Goal: Task Accomplishment & Management: Use online tool/utility

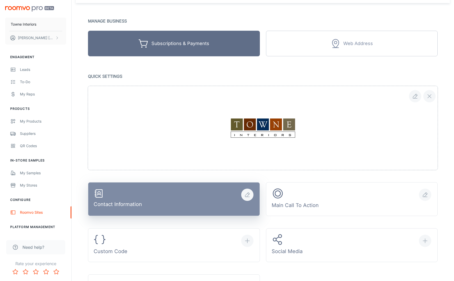
scroll to position [31, 0]
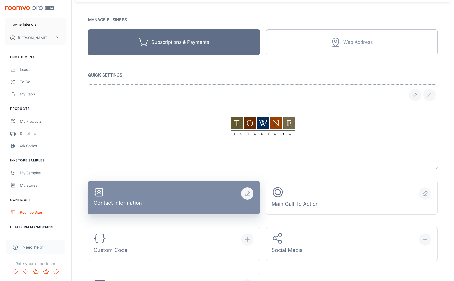
click at [193, 201] on button "Contact Information" at bounding box center [174, 198] width 172 height 34
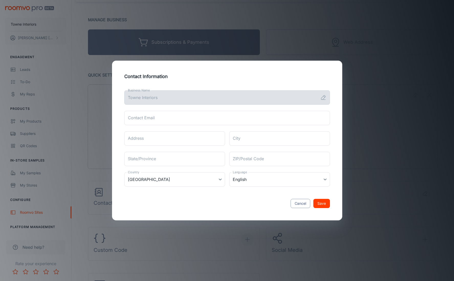
click at [301, 207] on button "Cancel" at bounding box center [301, 203] width 20 height 9
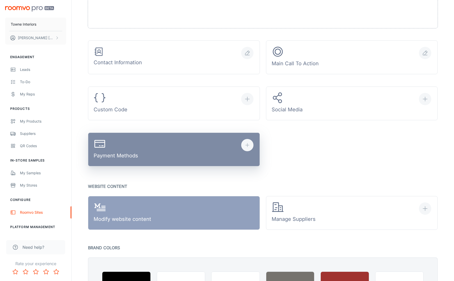
scroll to position [178, 0]
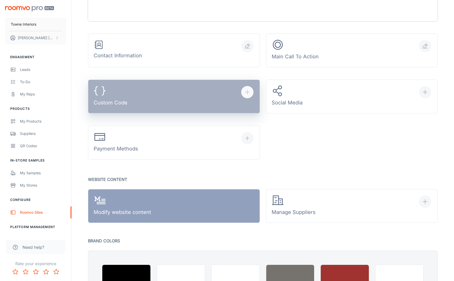
click at [158, 97] on button "Custom Code" at bounding box center [174, 97] width 172 height 34
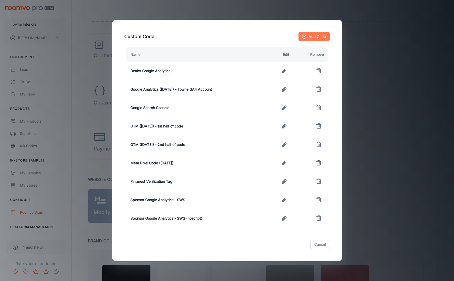
click at [312, 40] on button "Add Code" at bounding box center [314, 36] width 31 height 9
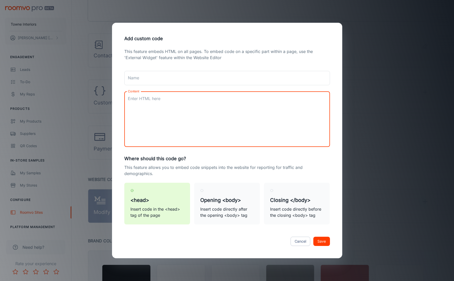
click at [163, 102] on textarea "Content" at bounding box center [227, 119] width 199 height 47
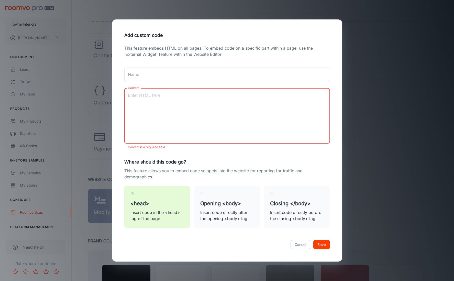
paste textarea "{ "data": [ { "event_name": "Purchase", "event_time": 1755031534, "action_sourc…"
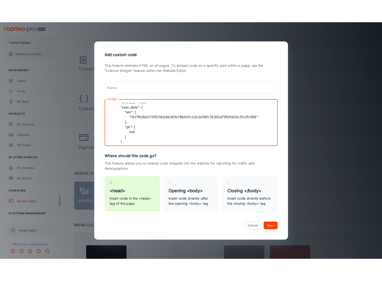
scroll to position [0, 0]
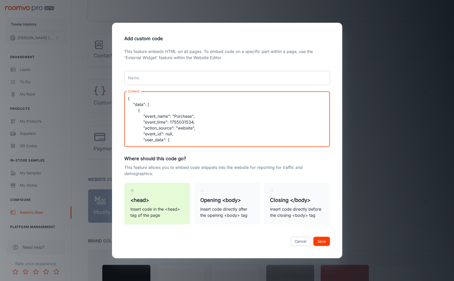
type textarea "{ "data": [ { "event_name": "Purchase", "event_time": 1755031534, "action_sourc…"
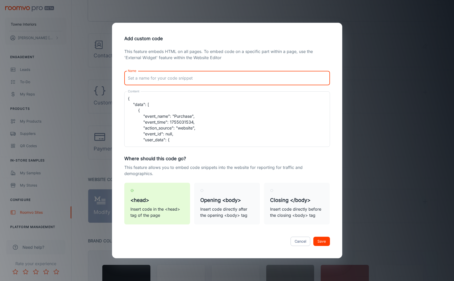
click at [216, 81] on input "Name" at bounding box center [227, 78] width 206 height 14
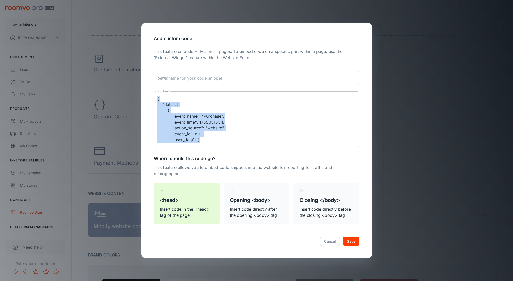
drag, startPoint x: 156, startPoint y: 97, endPoint x: 271, endPoint y: 142, distance: 123.4
click at [272, 144] on div "{ "data": [ { "event_name": "Purchase", "event_time": 1755031534, "action_sourc…" at bounding box center [257, 119] width 206 height 56
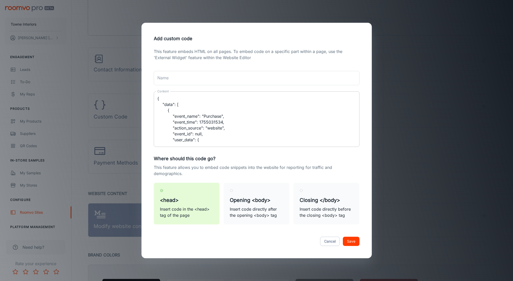
scroll to position [124, 0]
click at [210, 145] on div "{ "data": [ { "event_name": "Purchase", "event_time": 1755031534, "action_sourc…" at bounding box center [257, 119] width 206 height 56
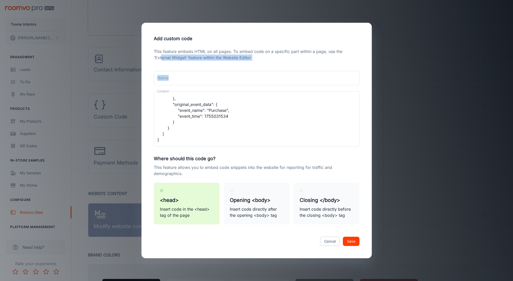
drag, startPoint x: 208, startPoint y: 145, endPoint x: 161, endPoint y: 57, distance: 99.8
click at [161, 57] on div "This feature embeds HTML on all pages. To embed code on a specific part within …" at bounding box center [257, 139] width 218 height 182
click at [176, 102] on textarea "{ "data": [ { "event_name": "Purchase", "event_time": 1755031534, "action_sourc…" at bounding box center [256, 119] width 199 height 47
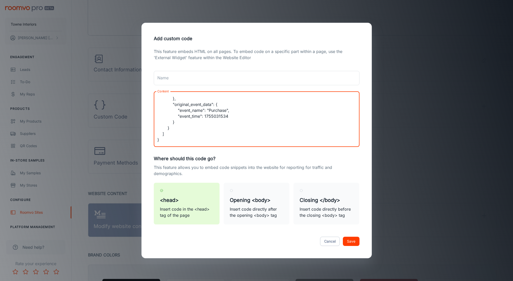
click at [176, 141] on textarea "{ "data": [ { "event_name": "Purchase", "event_time": 1755031534, "action_sourc…" at bounding box center [256, 119] width 199 height 47
drag, startPoint x: 176, startPoint y: 141, endPoint x: 161, endPoint y: 79, distance: 63.7
click at [161, 79] on div "This feature embeds HTML on all pages. To embed code on a specific part within …" at bounding box center [257, 139] width 218 height 182
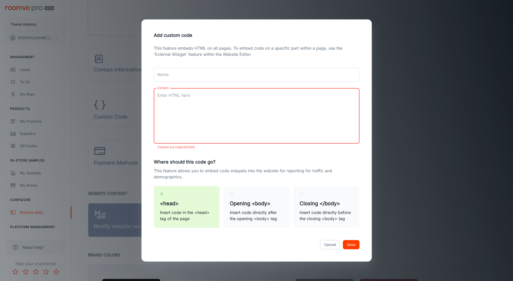
click at [226, 107] on textarea "Content" at bounding box center [256, 115] width 199 height 47
paste textarea "{ "data": [ { "event_name": "AddPaymentInfo", "event_time": 1755031534, "action…"
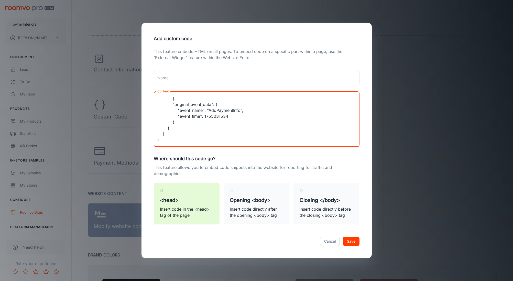
scroll to position [147, 0]
paste textarea "{ "data": [ { "event_name": "AddToCart", "event_time": 1755031534, "action_sour…"
paste textarea "{ "data": [ { "event_name": "CompleteRegistration", "event_time": 1755031534, "…"
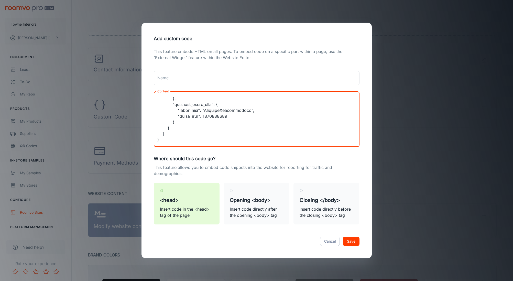
paste textarea "{ "data": [ { "event_name": "InitiateCheckout", "event_time": 1755031534, "acti…"
paste textarea "{ "data": [ { "event_name": "Purchase", "event_time": 1755031534, "action_sourc…"
paste textarea "{ "data": [ { "event_name": "Search", "event_time": 1755031534, "action_source"…"
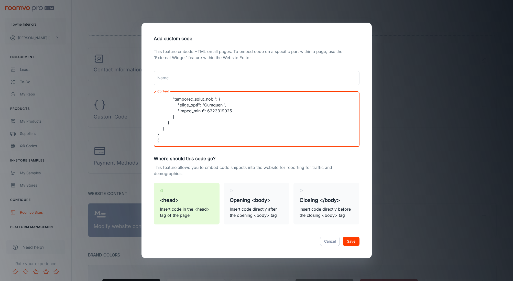
scroll to position [1082, 0]
paste textarea "{ "data": [ { "event_name": "ViewContent", "event_time": 1755031534, "action_so…"
type textarea "{ "data": [ { "event_name": "AddPaymentInfo", "event_time": 1755031534, "action…"
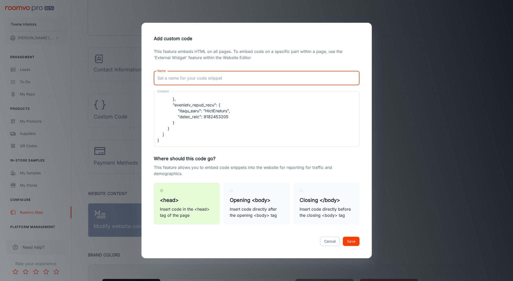
click at [210, 77] on input "Name" at bounding box center [257, 78] width 206 height 14
type input "Meta Pixel Event Codes (added together) [DATE]"
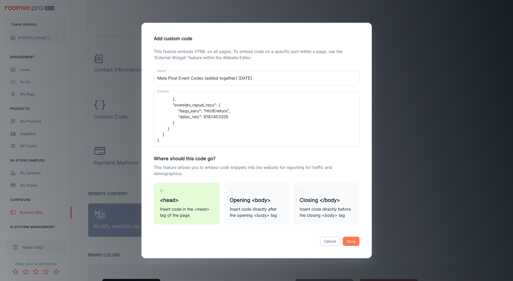
click at [348, 244] on button "Save" at bounding box center [351, 241] width 17 height 9
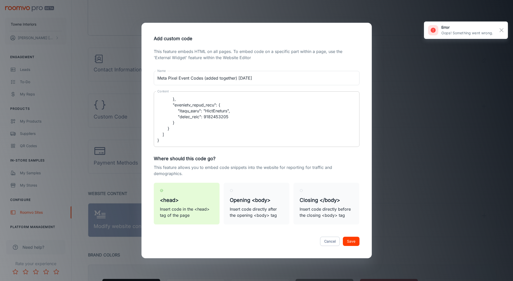
scroll to position [1271, 0]
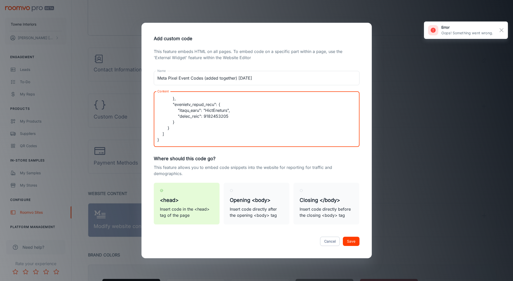
click at [193, 132] on textarea "Content" at bounding box center [256, 119] width 199 height 47
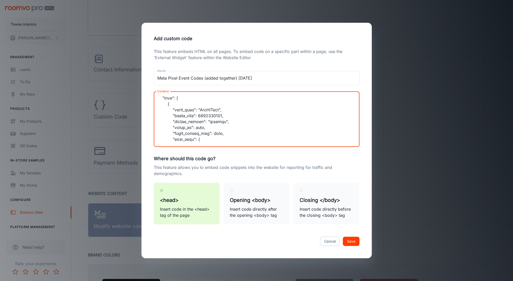
scroll to position [0, 0]
drag, startPoint x: 172, startPoint y: 140, endPoint x: 154, endPoint y: 92, distance: 51.5
click at [155, 52] on div "This feature embeds HTML on all pages. To embed code on a specific part within …" at bounding box center [257, 139] width 218 height 182
click at [227, 168] on p "This feature allows you to embed code snippets into the website for reporting f…" at bounding box center [257, 170] width 206 height 12
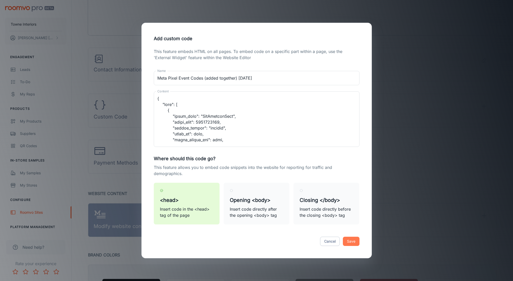
click at [354, 242] on button "Save" at bounding box center [351, 241] width 17 height 9
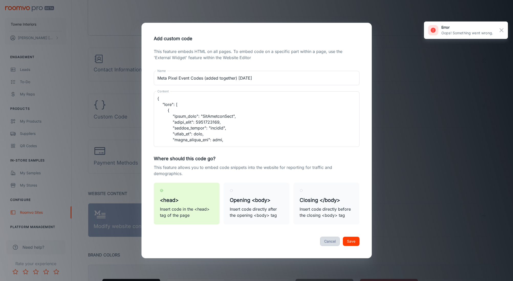
click at [332, 242] on button "Cancel" at bounding box center [330, 241] width 20 height 9
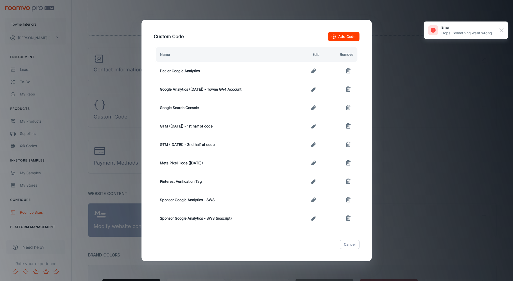
click at [417, 89] on div "Custom Code Add Code Name Edit Remove Dealer Google Analytics Google Analytics …" at bounding box center [256, 140] width 513 height 281
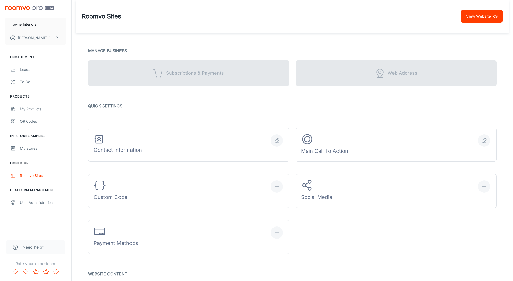
scroll to position [113, 0]
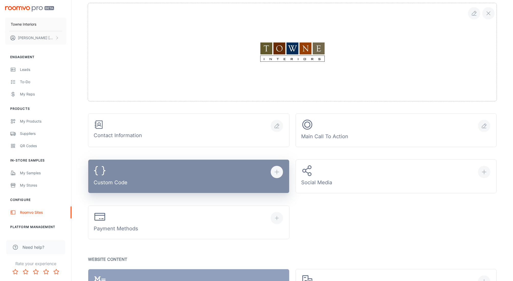
click at [151, 166] on button "Custom Code" at bounding box center [188, 176] width 201 height 34
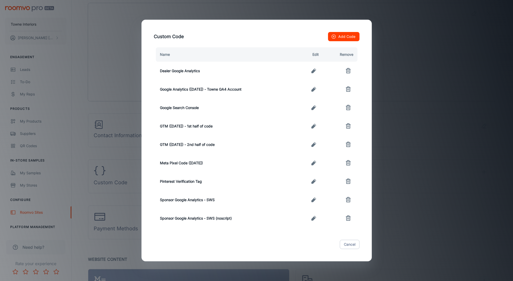
click at [329, 37] on button "Add Code" at bounding box center [343, 36] width 31 height 9
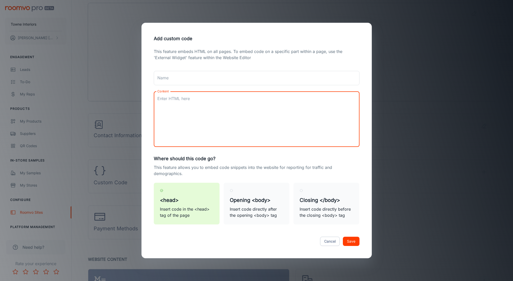
click at [195, 110] on textarea "Content" at bounding box center [256, 119] width 199 height 47
paste textarea "{ "data": [ { "event_name": "AddPaymentInfo", "event_time": 1755031534, "action…"
type textarea "{ "data": [ { "event_name": "AddPaymentInfo", "event_time": 1755031534, "action…"
click at [185, 80] on input "Name" at bounding box center [257, 78] width 206 height 14
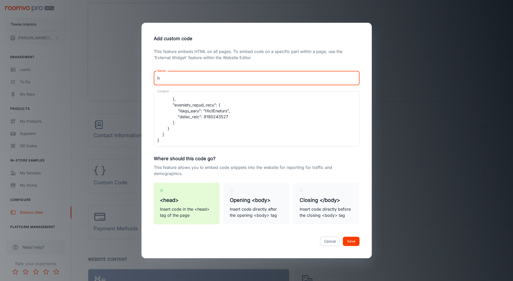
type input "h"
click at [352, 237] on button "Save" at bounding box center [351, 241] width 17 height 9
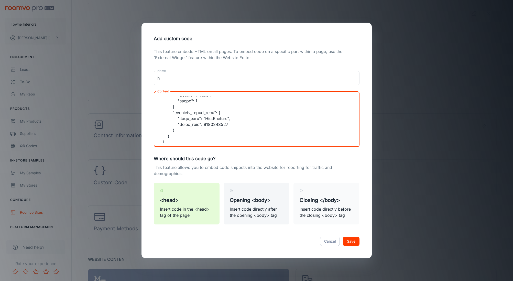
scroll to position [1271, 0]
drag, startPoint x: 157, startPoint y: 99, endPoint x: 249, endPoint y: 186, distance: 126.3
click at [247, 188] on div "This feature embeds HTML on all pages. To embed code on a specific part within …" at bounding box center [257, 139] width 218 height 182
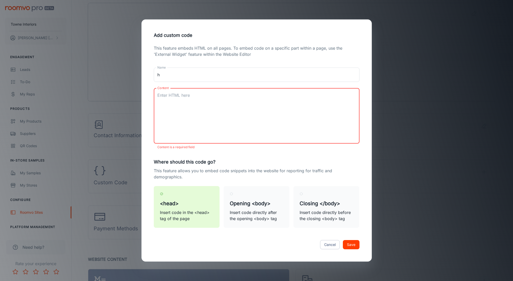
paste textarea "{ "data": [ { "event_name": "AddPaymentInfo", "event_time": 1755031534, "action…"
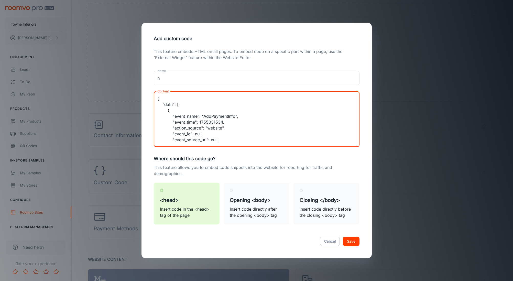
scroll to position [141, 0]
type textarea "{ "data": [ { "event_name": "AddPaymentInfo", "event_time": 1755031534, "action…"
click at [352, 243] on button "Save" at bounding box center [351, 241] width 17 height 9
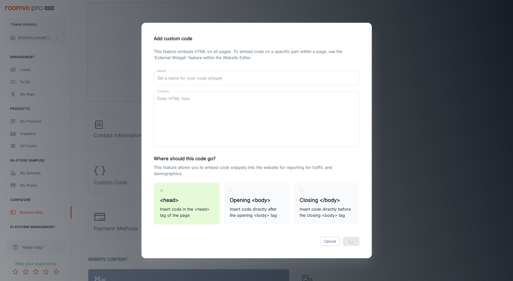
scroll to position [0, 0]
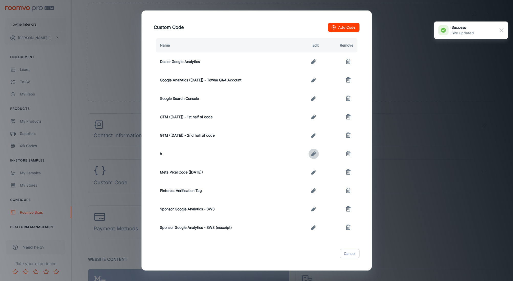
click at [315, 154] on icon "button" at bounding box center [313, 153] width 5 height 5
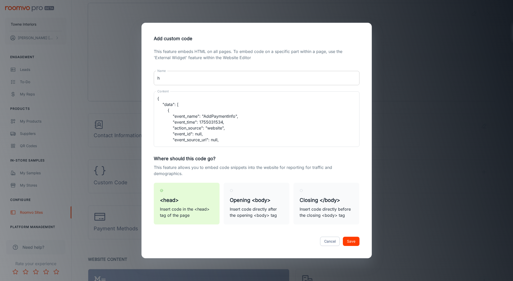
click at [193, 78] on input "h" at bounding box center [257, 78] width 206 height 14
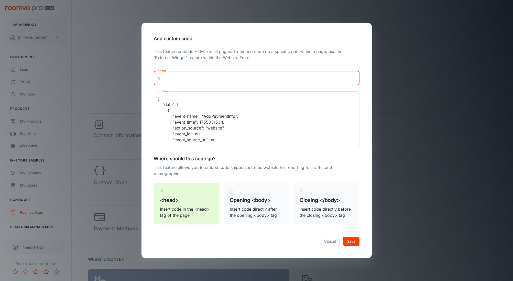
type textarea "{ "data": [ { "event_name": "AddPaymentInfo", "event_time": 1755031534, "action…"
type input "M"
type textarea "{ "data": [ { "event_name": "AddPaymentInfo", "event_time": 1755031534, "action…"
type input "Me"
type textarea "{ "data": [ { "event_name": "AddPaymentInfo", "event_time": 1755031534, "action…"
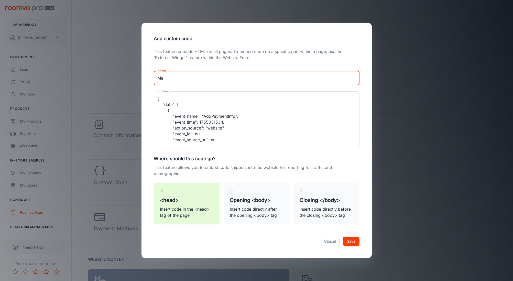
type input "Met"
type textarea "{ "data": [ { "event_name": "AddPaymentInfo", "event_time": 1755031534, "action…"
type input "Meta"
type textarea "{ "data": [ { "event_name": "AddPaymentInfo", "event_time": 1755031534, "action…"
type input "Meta"
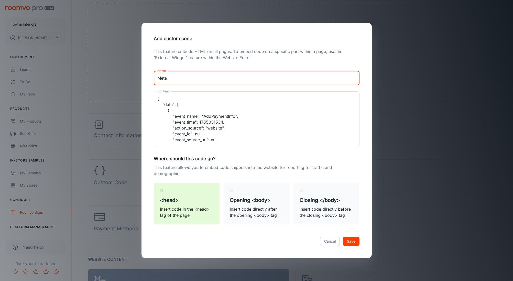
type textarea "{ "data": [ { "event_name": "AddPaymentInfo", "event_time": 1755031534, "action…"
type input "Meta P"
type textarea "{ "data": [ { "event_name": "AddPaymentInfo", "event_time": 1755031534, "action…"
type input "Meta Pi"
type textarea "{ "data": [ { "event_name": "AddPaymentInfo", "event_time": 1755031534, "action…"
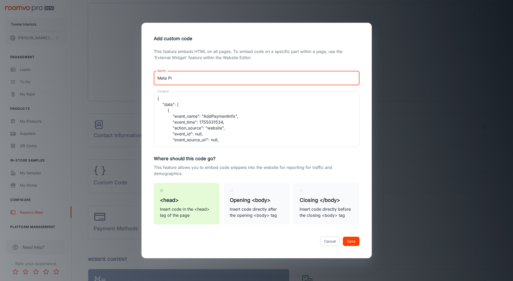
type input "Meta Pix"
type textarea "{ "data": [ { "event_name": "AddPaymentInfo", "event_time": 1755031534, "action…"
type input "Meta Pixe"
type textarea "{ "data": [ { "event_name": "AddPaymentInfo", "event_time": 1755031534, "action…"
type input "Meta Pixel"
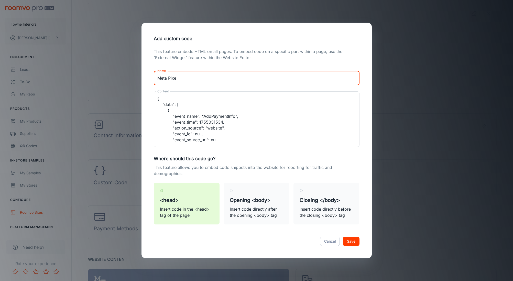
type textarea "{ "data": [ { "event_name": "AddPaymentInfo", "event_time": 1755031534, "action…"
type input "Meta Pixel"
type textarea "{ "data": [ { "event_name": "AddPaymentInfo", "event_time": 1755031534, "action…"
type input "Meta Pixel -"
type textarea "{ "data": [ { "event_name": "AddPaymentInfo", "event_time": 1755031534, "action…"
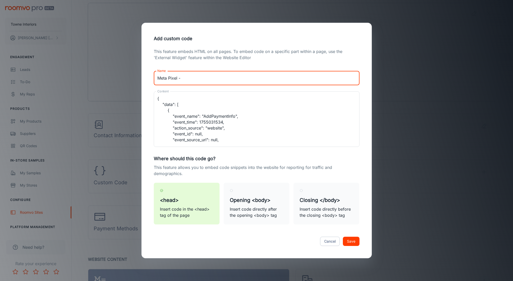
type input "Meta Pixel -"
type textarea "{ "data": [ { "event_name": "AddPaymentInfo", "event_time": 1755031534, "action…"
type input "Meta Pixel - A"
type textarea "{ "data": [ { "event_name": "AddPaymentInfo", "event_time": 1755031534, "action…"
type input "Meta Pixel - Ad"
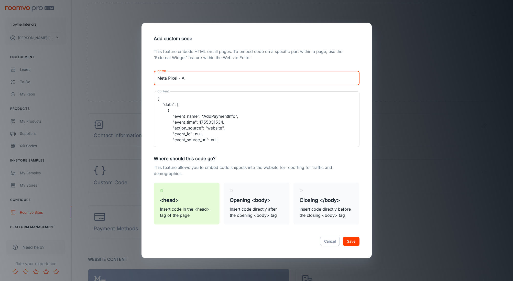
type textarea "{ "data": [ { "event_name": "AddPaymentInfo", "event_time": 1755031534, "action…"
type input "Meta Pixel - Add"
type textarea "{ "data": [ { "event_name": "AddPaymentInfo", "event_time": 1755031534, "action…"
type input "Meta Pixel - Add"
type textarea "{ "data": [ { "event_name": "AddPaymentInfo", "event_time": 1755031534, "action…"
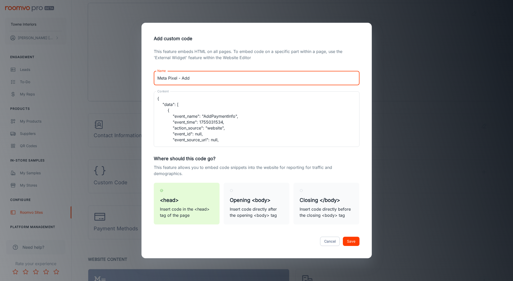
type input "Meta Pixel - Add"
type textarea "{ "data": [ { "event_name": "AddPaymentInfo", "event_time": 1755031534, "action…"
type input "Meta Pixel - Add"
type textarea "{ "data": [ { "event_name": "AddPaymentInfo", "event_time": 1755031534, "action…"
type input "Meta Pixel - Add"
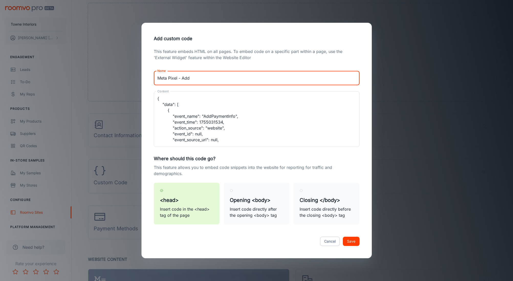
type textarea "{ "data": [ { "event_name": "AddPaymentInfo", "event_time": 1755031534, "action…"
type input "Meta Pixel - AddP"
type textarea "{ "data": [ { "event_name": "AddPaymentInfo", "event_time": 1755031534, "action…"
type input "Meta Pixel - AddPa"
type textarea "{ "data": [ { "event_name": "AddPaymentInfo", "event_time": 1755031534, "action…"
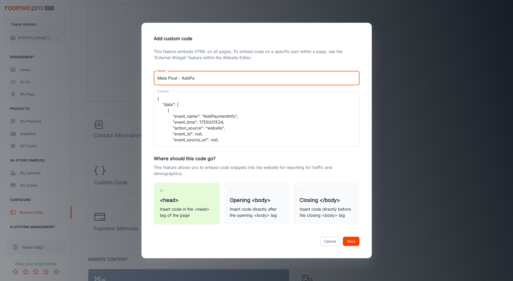
type input "Meta Pixel - AddPay"
type textarea "{ "data": [ { "event_name": "AddPaymentInfo", "event_time": 1755031534, "action…"
type input "Meta Pixel - AddPaym"
type textarea "{ "data": [ { "event_name": "AddPaymentInfo", "event_time": 1755031534, "action…"
type input "Meta Pixel - AddPayme"
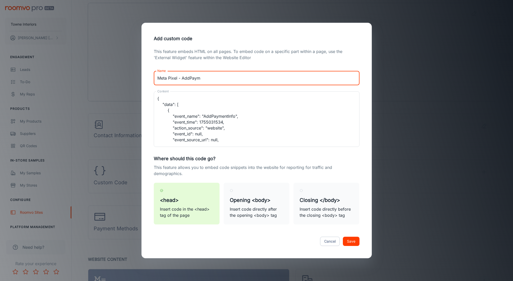
type textarea "{ "data": [ { "event_name": "AddPaymentInfo", "event_time": 1755031534, "action…"
type input "Meta Pixel - AddPaymen"
type textarea "{ "data": [ { "event_name": "AddPaymentInfo", "event_time": 1755031534, "action…"
type input "Meta Pixel - AddPayment"
type textarea "{ "data": [ { "event_name": "AddPaymentInfo", "event_time": 1755031534, "action…"
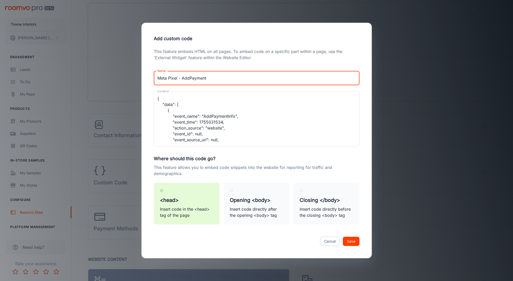
type input "Meta Pixel - AddPaymentI"
type textarea "{ "data": [ { "event_name": "AddPaymentInfo", "event_time": 1755031534, "action…"
type input "Meta Pixel - AddPaymentIn"
type textarea "{ "data": [ { "event_name": "AddPaymentInfo", "event_time": 1755031534, "action…"
type input "Meta Pixel - AddPaymentInf"
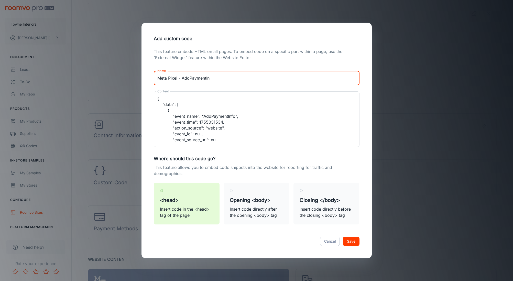
type textarea "{ "data": [ { "event_name": "AddPaymentInfo", "event_time": 1755031534, "action…"
type input "Meta Pixel - AddPaymentInfo"
type textarea "{ "data": [ { "event_name": "AddPaymentInfo", "event_time": 1755031534, "action…"
type input "Meta Pixel - AddPaymentInfo"
type textarea "{ "data": [ { "event_name": "AddPaymentInfo", "event_time": 1755031534, "action…"
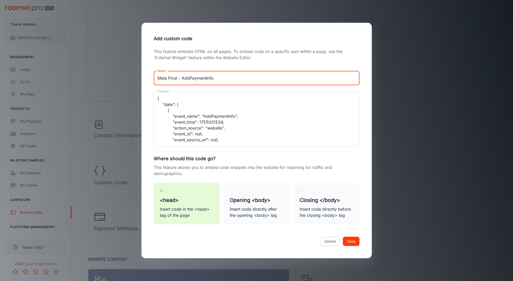
type input "Meta Pixel - AddPaymentInfo C"
type textarea "{ "data": [ { "event_name": "AddPaymentInfo", "event_time": 1755031534, "action…"
type input "Meta Pixel - AddPaymentInfo Co"
type textarea "{ "data": [ { "event_name": "AddPaymentInfo", "event_time": 1755031534, "action…"
type input "Meta Pixel - AddPaymentInfo Cod"
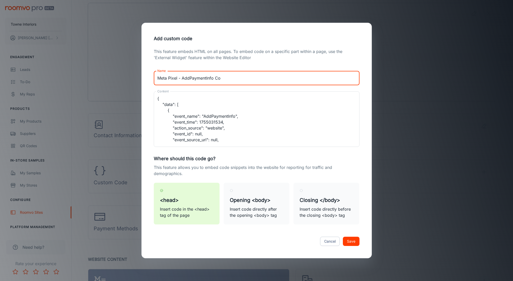
type textarea "{ "data": [ { "event_name": "AddPaymentInfo", "event_time": 1755031534, "action…"
type input "Meta Pixel - AddPaymentInfo Code"
type textarea "{ "data": [ { "event_name": "AddPaymentInfo", "event_time": 1755031534, "action…"
drag, startPoint x: 215, startPoint y: 79, endPoint x: 220, endPoint y: 87, distance: 9.5
click at [215, 79] on input "Meta Pixel - AddPaymentInfo Code" at bounding box center [257, 78] width 206 height 14
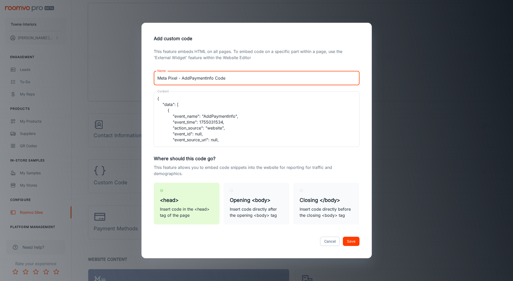
type input "Meta Pixel - AddPaymentInfo ECode"
type textarea "{ "data": [ { "event_name": "AddPaymentInfo", "event_time": 1755031534, "action…"
type input "Meta Pixel - AddPaymentInfo EvCode"
type textarea "{ "data": [ { "event_name": "AddPaymentInfo", "event_time": 1755031534, "action…"
type input "Meta Pixel - AddPaymentInfo EveCode"
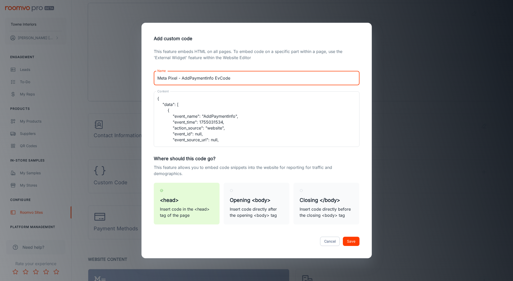
type textarea "{ "data": [ { "event_name": "AddPaymentInfo", "event_time": 1755031534, "action…"
type input "Meta Pixel - AddPaymentInfo EvenCode"
type textarea "{ "data": [ { "event_name": "AddPaymentInfo", "event_time": 1755031534, "action…"
type input "Meta Pixel - AddPaymentInfo EventCode"
type textarea "{ "data": [ { "event_name": "AddPaymentInfo", "event_time": 1755031534, "action…"
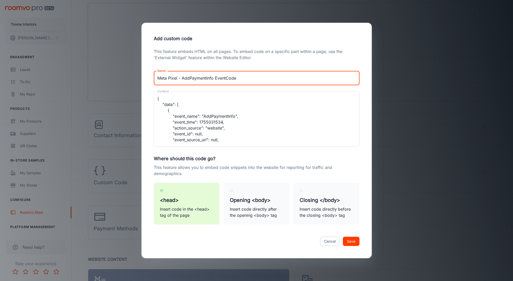
type input "Meta Pixel - AddPaymentInfo Event Code"
type textarea "{ "data": [ { "event_name": "AddPaymentInfo", "event_time": 1755031534, "action…"
click at [271, 76] on input "Meta Pixel - AddPaymentInfo Event Code" at bounding box center [257, 78] width 206 height 14
type input "Meta Pixel - AddPaymentInfo Event Code"
type textarea "{ "data": [ { "event_name": "AddPaymentInfo", "event_time": 1755031534, "action…"
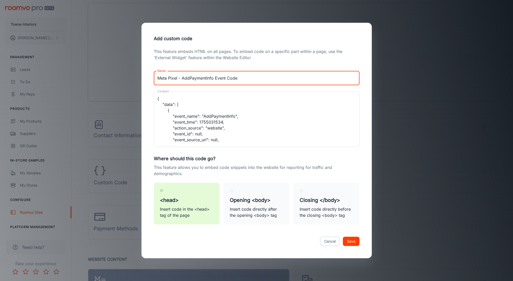
type input "Meta Pixel - AddPaymentInfo Event Code -"
type textarea "{ "data": [ { "event_name": "AddPaymentInfo", "event_time": 1755031534, "action…"
type input "Meta Pixel - AddPaymentInfo Event Code -"
type textarea "{ "data": [ { "event_name": "AddPaymentInfo", "event_time": 1755031534, "action…"
type input "Meta Pixel - AddPaymentInfo Event Code - 8"
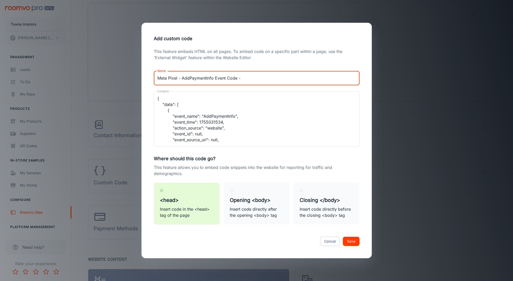
type textarea "{ "data": [ { "event_name": "AddPaymentInfo", "event_time": 1755031534, "action…"
type input "Meta Pixel - AddPaymentInfo Event Code - 8/"
type textarea "{ "data": [ { "event_name": "AddPaymentInfo", "event_time": 1755031534, "action…"
type input "Meta Pixel - AddPaymentInfo Event Code - 8/1"
type textarea "{ "data": [ { "event_name": "AddPaymentInfo", "event_time": 1755031534, "action…"
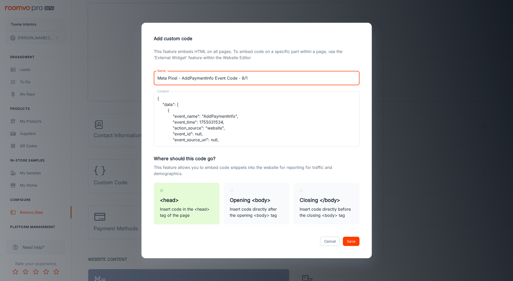
type input "Meta Pixel - AddPaymentInfo Event Code - 8/12"
type textarea "{ "data": [ { "event_name": "AddPaymentInfo", "event_time": 1755031534, "action…"
type input "Meta Pixel - AddPaymentInfo Event Code - 8/12/"
type textarea "{ "data": [ { "event_name": "AddPaymentInfo", "event_time": 1755031534, "action…"
type input "Meta Pixel - AddPaymentInfo Event Code - 8/12/2"
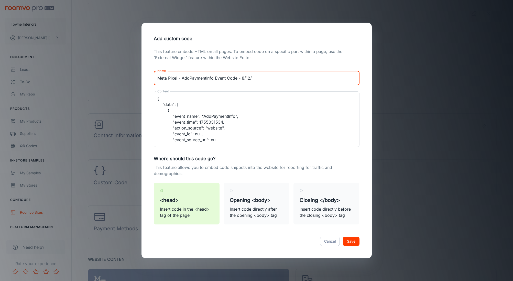
type textarea "{ "data": [ { "event_name": "AddPaymentInfo", "event_time": 1755031534, "action…"
type input "Meta Pixel - AddPaymentInfo Event Code - 8/12/25"
type textarea "{ "data": [ { "event_name": "AddPaymentInfo", "event_time": 1755031534, "action…"
type input "Meta Pixel - AddPaymentInfo Event Code - 8/12/25"
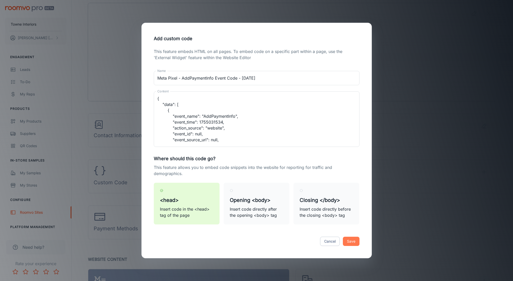
click at [348, 241] on button "Save" at bounding box center [351, 241] width 17 height 9
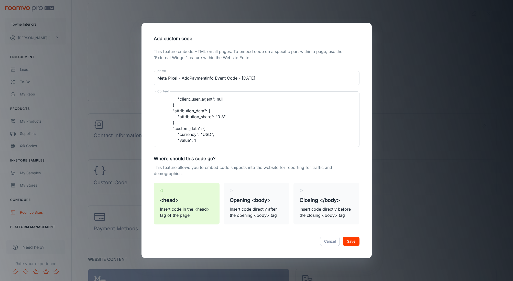
click at [355, 244] on button "Save" at bounding box center [351, 241] width 17 height 9
type textarea "{ "data": [ { "event_name": "AddPaymentInfo", "event_time": 1755031534, "action…"
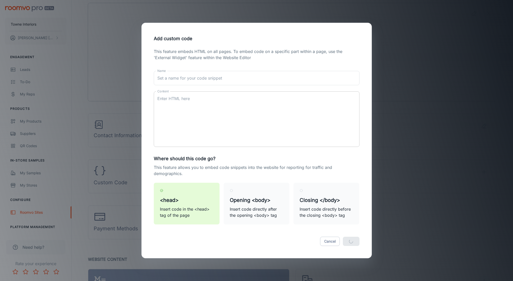
scroll to position [0, 0]
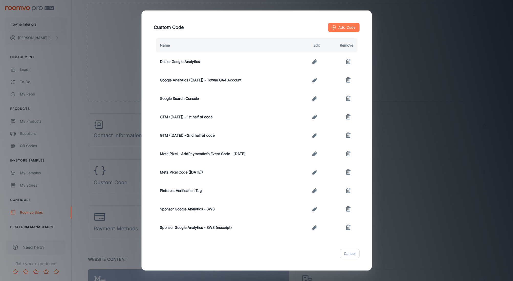
click at [342, 29] on button "Add Code" at bounding box center [343, 27] width 31 height 9
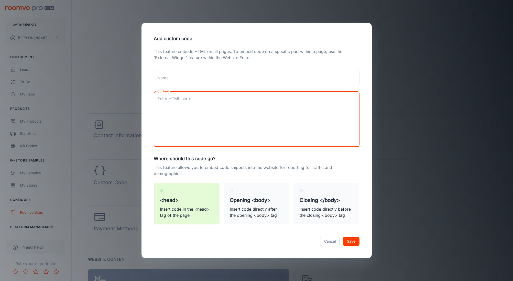
click at [337, 99] on textarea "Content" at bounding box center [256, 119] width 199 height 47
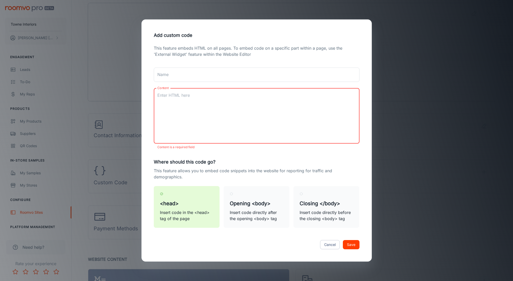
paste textarea "{ "data": [ { "event_name": "AddToCart", "event_time": 1755031534, "action_sour…"
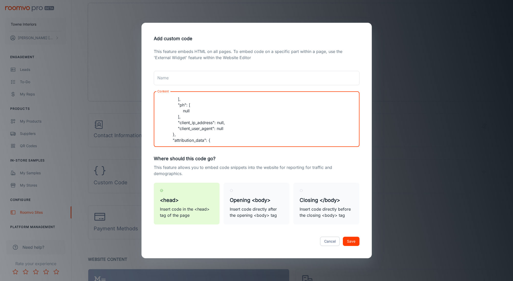
scroll to position [60, 0]
type textarea "{ "data": [ { "event_name": "AddToCart", "event_time": 1755031534, "action_sour…"
click at [189, 76] on input "Name" at bounding box center [257, 78] width 206 height 14
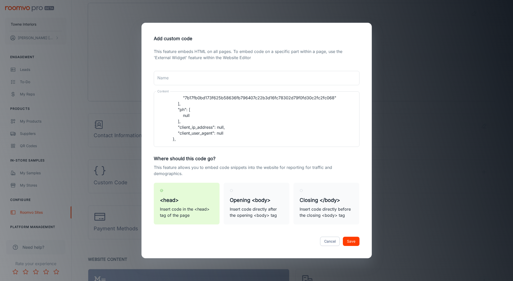
click at [174, 60] on p "This feature embeds HTML on all pages. To embed code on a specific part within …" at bounding box center [257, 54] width 206 height 12
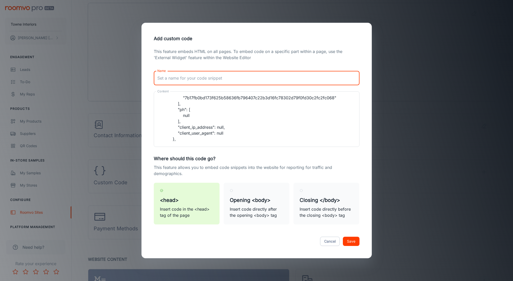
click at [184, 81] on input "Name" at bounding box center [257, 78] width 206 height 14
type input "h"
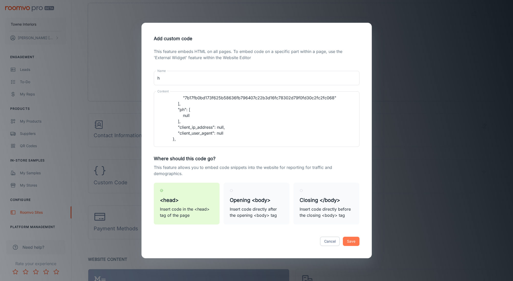
click at [351, 239] on button "Save" at bounding box center [351, 241] width 17 height 9
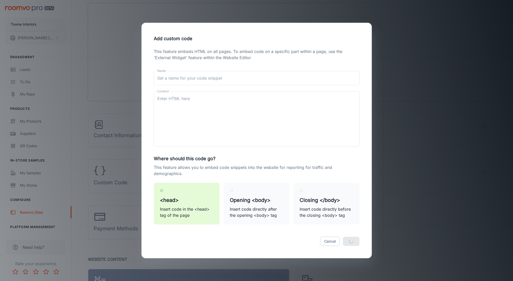
scroll to position [0, 0]
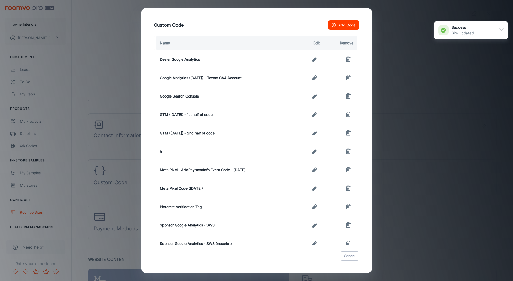
drag, startPoint x: 212, startPoint y: 169, endPoint x: 232, endPoint y: 170, distance: 20.2
click at [212, 169] on td "Meta Pixel - AddPaymentInfo Event Code - 8/12/25" at bounding box center [225, 170] width 143 height 18
click at [309, 170] on td at bounding box center [309, 170] width 27 height 18
click at [312, 170] on icon "button" at bounding box center [315, 170] width 6 height 6
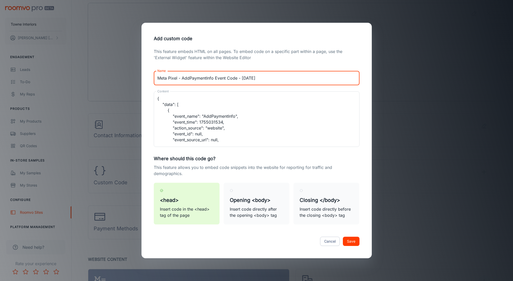
drag, startPoint x: 271, startPoint y: 82, endPoint x: 133, endPoint y: 76, distance: 138.3
click at [133, 76] on div "Add custom code This feature embeds HTML on all pages. To embed code on a speci…" at bounding box center [256, 140] width 513 height 281
click at [334, 240] on button "Cancel" at bounding box center [330, 241] width 20 height 9
type textarea "{ "data": [ { "event_name": "AddPaymentInfo", "event_time": 1755031534, "action…"
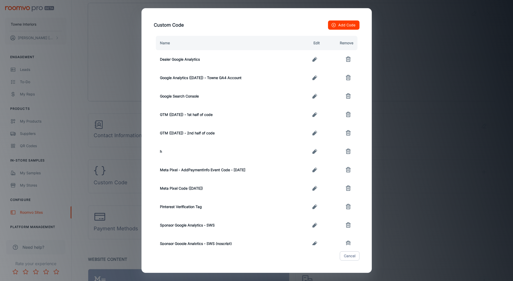
click at [316, 151] on icon "button" at bounding box center [315, 151] width 6 height 6
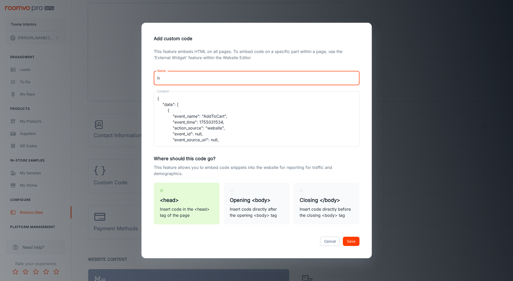
drag, startPoint x: 198, startPoint y: 80, endPoint x: 158, endPoint y: 76, distance: 40.1
click at [158, 76] on input "h" at bounding box center [257, 78] width 206 height 14
paste input "Meta Pixel - AddPaymentInfo Event Code - 8/12/25"
type input "Meta Pixel - AddPaymentInfo Event Code - 8/12/25"
type textarea "{ "data": [ { "event_name": "AddToCart", "event_time": 1755031534, "action_sour…"
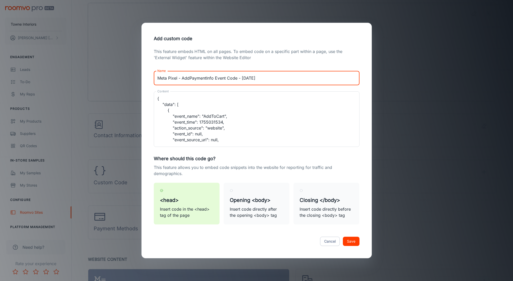
drag, startPoint x: 214, startPoint y: 78, endPoint x: 190, endPoint y: 79, distance: 24.1
click at [189, 79] on input "Meta Pixel - AddPaymentInfo Event Code - 8/12/25" at bounding box center [257, 78] width 206 height 14
type input "Meta Pixel - AddT Event Code - 8/12/25"
type textarea "{ "data": [ { "event_name": "AddToCart", "event_time": 1755031534, "action_sour…"
type input "Meta Pixel - AddTo Event Code - 8/12/25"
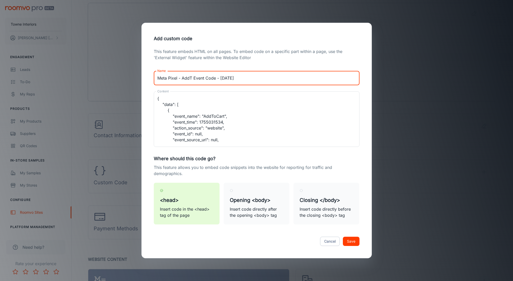
type textarea "{ "data": [ { "event_name": "AddToCart", "event_time": 1755031534, "action_sour…"
type input "Meta Pixel - AddToC Event Code - 8/12/25"
type textarea "{ "data": [ { "event_name": "AddToCart", "event_time": 1755031534, "action_sour…"
type input "Meta Pixel - AddToCa Event Code - 8/12/25"
type textarea "{ "data": [ { "event_name": "AddToCart", "event_time": 1755031534, "action_sour…"
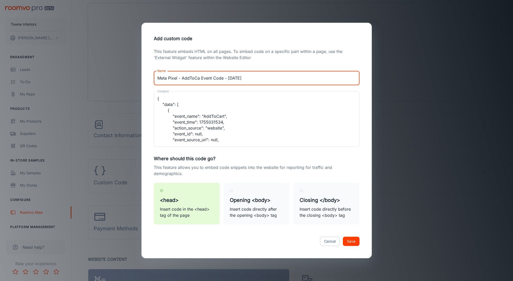
type input "Meta Pixel - AddToCar Event Code - 8/12/25"
type textarea "{ "data": [ { "event_name": "AddToCart", "event_time": 1755031534, "action_sour…"
type input "Meta Pixel - AddToCart Event Code - 8/12/25"
type textarea "{ "data": [ { "event_name": "AddToCart", "event_time": 1755031534, "action_sour…"
type input "Meta Pixel - AddToCart Event Code - 8/12/25"
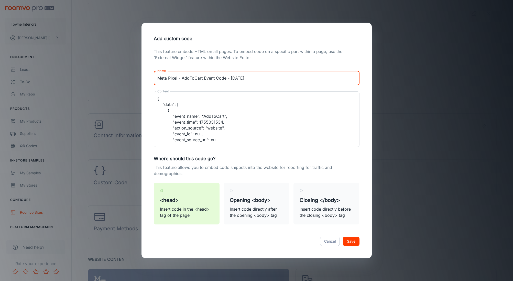
click at [355, 242] on button "Save" at bounding box center [351, 241] width 17 height 9
type textarea "{ "data": [ { "event_name": "AddToCart", "event_time": 1755031534, "action_sour…"
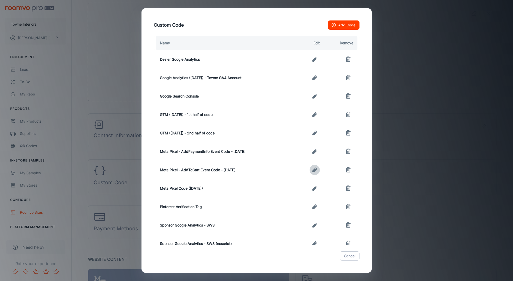
click at [314, 170] on icon "button" at bounding box center [314, 170] width 5 height 5
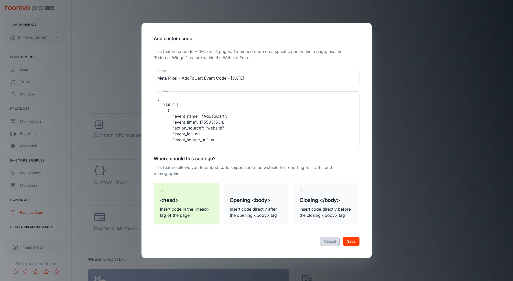
click at [332, 241] on button "Cancel" at bounding box center [330, 241] width 20 height 9
type textarea "{ "data": [ { "event_name": "AddToCart", "event_time": 1755031534, "action_sour…"
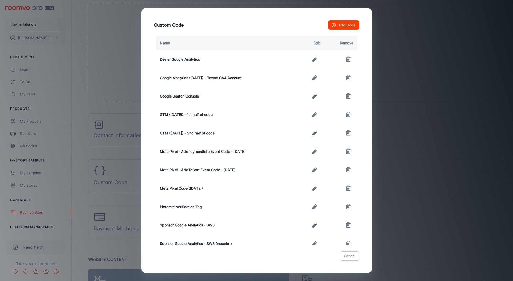
scroll to position [14, 0]
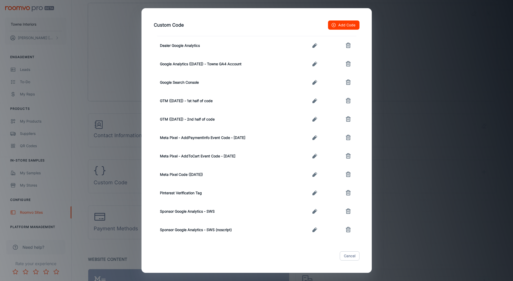
click at [337, 26] on button "Add Code" at bounding box center [343, 24] width 31 height 9
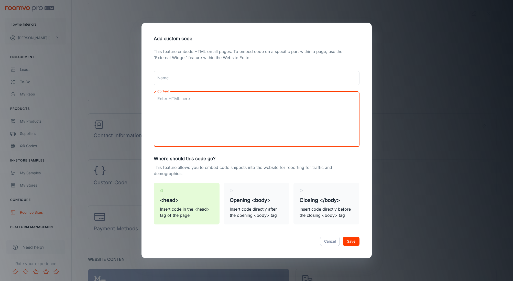
click at [172, 107] on textarea "Content" at bounding box center [256, 119] width 199 height 47
paste textarea "{ "data": [ { "event_name": "CompleteRegistration", "event_time": 1755031534, "…"
type textarea "{ "data": [ { "event_name": "CompleteRegistration", "event_time": 1755031534, "…"
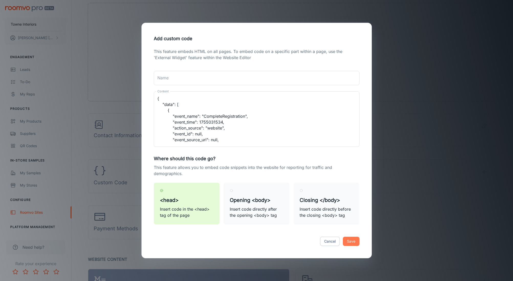
click at [348, 243] on button "Save" at bounding box center [351, 241] width 17 height 9
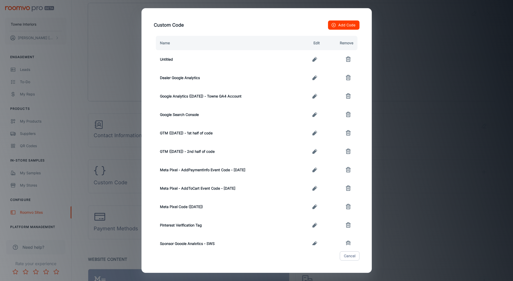
click at [313, 189] on icon "button" at bounding box center [315, 188] width 6 height 6
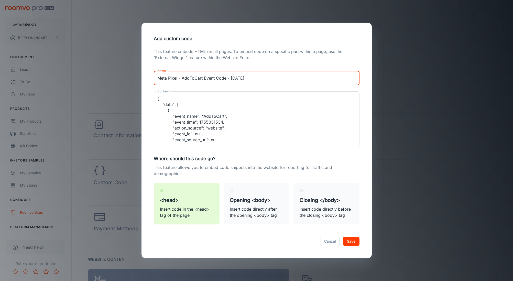
drag, startPoint x: 250, startPoint y: 77, endPoint x: 118, endPoint y: 74, distance: 132.0
click at [118, 74] on div "Add custom code This feature embeds HTML on all pages. To embed code on a speci…" at bounding box center [256, 140] width 513 height 281
click at [348, 244] on button "Save" at bounding box center [351, 241] width 17 height 9
type textarea "{ "data": [ { "event_name": "AddToCart", "event_time": 1755031534, "action_sour…"
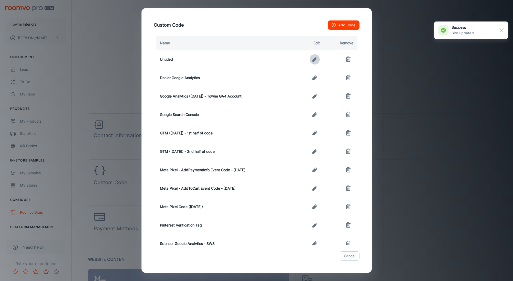
click at [319, 58] on button "button" at bounding box center [315, 59] width 10 height 10
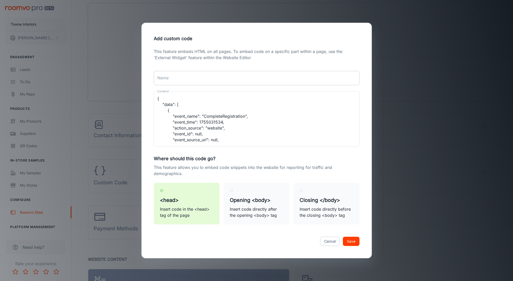
click at [310, 78] on input "Name" at bounding box center [257, 78] width 206 height 14
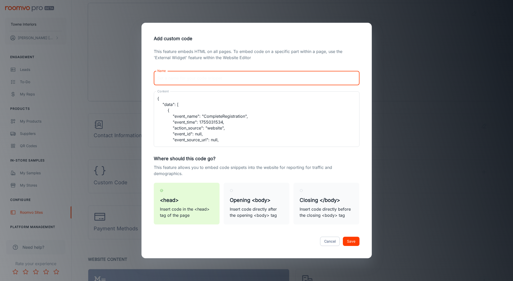
paste input "Meta Pixel - AddToCart Event Code - 8/12/25"
type input "Meta Pixel - AddToCart Event Code - 8/12/25"
type textarea "{ "data": [ { "event_name": "CompleteRegistration", "event_time": 1755031534, "…"
drag, startPoint x: 203, startPoint y: 78, endPoint x: 182, endPoint y: 78, distance: 21.5
click at [182, 78] on input "Meta Pixel - AddToCart Event Code - 8/12/25" at bounding box center [257, 78] width 206 height 14
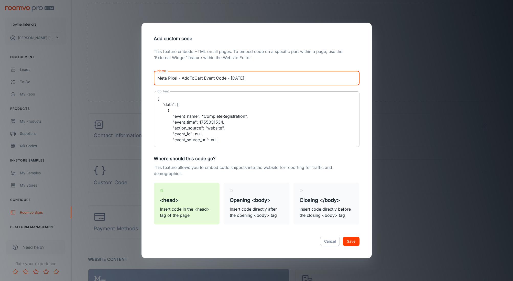
type input "Meta Pixel - CEvent Code - 8/12/25"
type textarea "{ "data": [ { "event_name": "CompleteRegistration", "event_time": 1755031534, "…"
type input "Meta Pixel - CoEvent Code - 8/12/25"
type textarea "{ "data": [ { "event_name": "CompleteRegistration", "event_time": 1755031534, "…"
type input "Meta Pixel - ComEvent Code - 8/12/25"
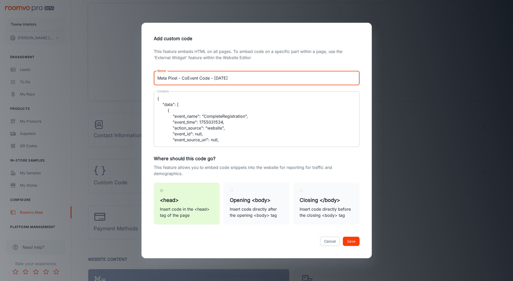
type textarea "{ "data": [ { "event_name": "CompleteRegistration", "event_time": 1755031534, "…"
type input "Meta Pixel - CompEvent Code - 8/12/25"
type textarea "{ "data": [ { "event_name": "CompleteRegistration", "event_time": 1755031534, "…"
type input "Meta Pixel - ComplEvent Code - 8/12/25"
type textarea "{ "data": [ { "event_name": "CompleteRegistration", "event_time": 1755031534, "…"
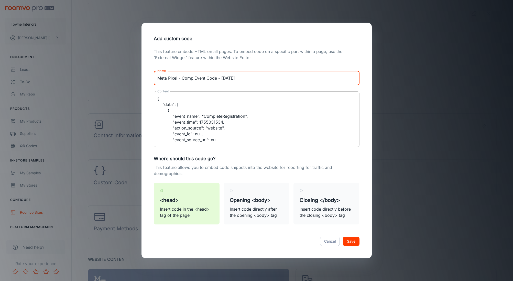
type input "Meta Pixel - CompleEvent Code - 8/12/25"
type textarea "{ "data": [ { "event_name": "CompleteRegistration", "event_time": 1755031534, "…"
type input "Meta Pixel - CompletEvent Code - 8/12/25"
type textarea "{ "data": [ { "event_name": "CompleteRegistration", "event_time": 1755031534, "…"
type input "Meta Pixel - CompleteEvent Code - 8/12/25"
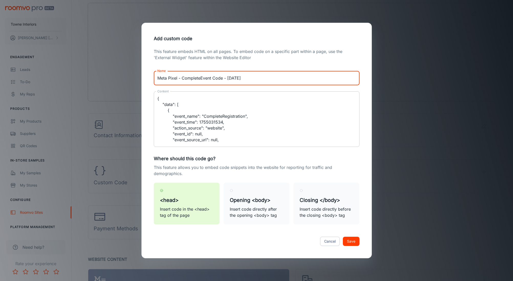
type textarea "{ "data": [ { "event_name": "CompleteRegistration", "event_time": 1755031534, "…"
type input "Meta Pixel - CompleteEEvent Code - 8/12/25"
type textarea "{ "data": [ { "event_name": "CompleteRegistration", "event_time": 1755031534, "…"
type input "Meta Pixel - CompleteEvent Code - 8/12/25"
type textarea "{ "data": [ { "event_name": "CompleteRegistration", "event_time": 1755031534, "…"
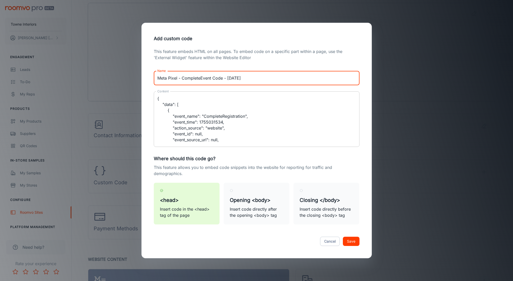
type input "Meta Pixel - CompleteREvent Code - 8/12/25"
type textarea "{ "data": [ { "event_name": "CompleteRegistration", "event_time": 1755031534, "…"
type input "Meta Pixel - CompleteReEvent Code - 8/12/25"
type textarea "{ "data": [ { "event_name": "CompleteRegistration", "event_time": 1755031534, "…"
type input "Meta Pixel - CompleteRegEvent Code - 8/12/25"
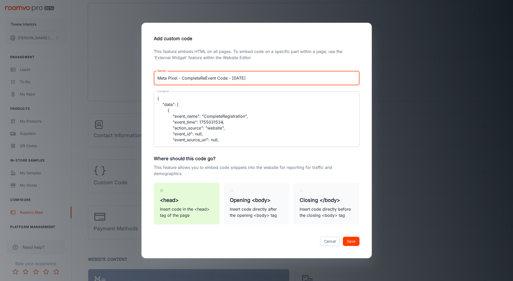
type textarea "{ "data": [ { "event_name": "CompleteRegistration", "event_time": 1755031534, "…"
type input "Meta Pixel - CompleteRegiEvent Code - 8/12/25"
type textarea "{ "data": [ { "event_name": "CompleteRegistration", "event_time": 1755031534, "…"
type input "Meta Pixel - CompleteRegisEvent Code - 8/12/25"
type textarea "{ "data": [ { "event_name": "CompleteRegistration", "event_time": 1755031534, "…"
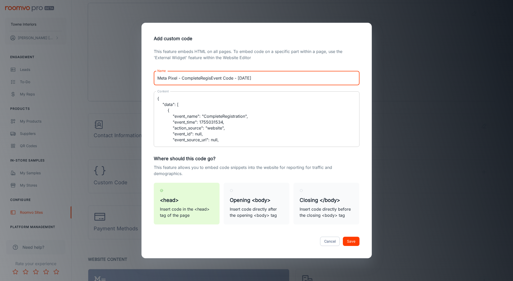
type input "Meta Pixel - CompleteRegistEvent Code - 8/12/25"
type textarea "{ "data": [ { "event_name": "CompleteRegistration", "event_time": 1755031534, "…"
type input "Meta Pixel - CompleteRegisteEvent Code - 8/12/25"
type textarea "{ "data": [ { "event_name": "CompleteRegistration", "event_time": 1755031534, "…"
type input "Meta Pixel - CompleteRegisterEvent Code - 8/12/25"
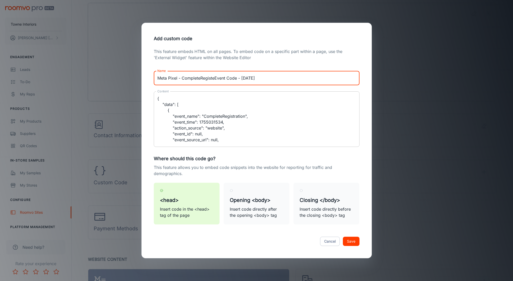
type textarea "{ "data": [ { "event_name": "CompleteRegistration", "event_time": 1755031534, "…"
type input "Meta Pixel - CompleteRegisteraEvent Code - 8/12/25"
type textarea "{ "data": [ { "event_name": "CompleteRegistration", "event_time": 1755031534, "…"
type input "Meta Pixel - CompleteRegisteratEvent Code - 8/12/25"
type textarea "{ "data": [ { "event_name": "CompleteRegistration", "event_time": 1755031534, "…"
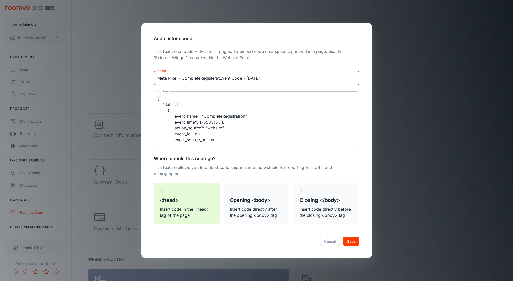
type input "Meta Pixel - CompleteRegisteratiEvent Code - 8/12/25"
type textarea "{ "data": [ { "event_name": "CompleteRegistration", "event_time": 1755031534, "…"
type input "Meta Pixel - CompleteRegisteratioEvent Code - 8/12/25"
type textarea "{ "data": [ { "event_name": "CompleteRegistration", "event_time": 1755031534, "…"
type input "Meta Pixel - CompleteRegisterationEvent Code - 8/12/25"
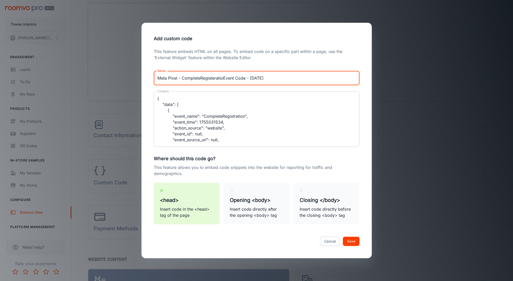
type textarea "{ "data": [ { "event_name": "CompleteRegistration", "event_time": 1755031534, "…"
type input "Meta Pixel - CompleteRegisteration Event Code - 8/12/25"
type textarea "{ "data": [ { "event_name": "CompleteRegistration", "event_time": 1755031534, "…"
click at [214, 77] on input "Meta Pixel - CompleteRegisteration Event Code - 8/12/25" at bounding box center [257, 78] width 206 height 14
type input "Meta Pixel - CompleteRegisteation Event Code - 8/12/25"
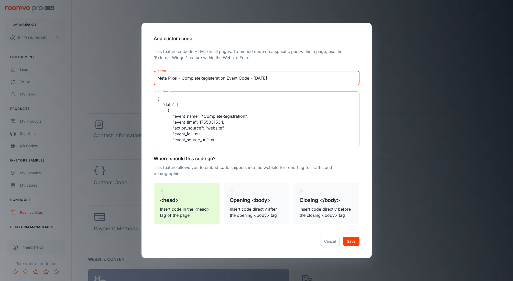
type textarea "{ "data": [ { "event_name": "CompleteRegistration", "event_time": 1755031534, "…"
type input "Meta Pixel - CompleteRegistation Event Code - 8/12/25"
type textarea "{ "data": [ { "event_name": "CompleteRegistration", "event_time": 1755031534, "…"
type input "Meta Pixel - CompleteRegistration Event Code - 8/12/25"
type textarea "{ "data": [ { "event_name": "CompleteRegistration", "event_time": 1755031534, "…"
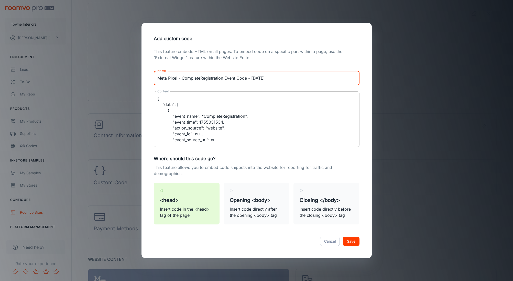
scroll to position [0, 0]
click at [223, 79] on input "Meta Pixel - CompleteRegistration Event Code - 8/12/25" at bounding box center [257, 78] width 206 height 14
click at [210, 79] on input "Meta Pixel - CompleteRegistration Event Code - 8/12/25" at bounding box center [257, 78] width 206 height 14
click at [352, 239] on button "Save" at bounding box center [351, 241] width 17 height 9
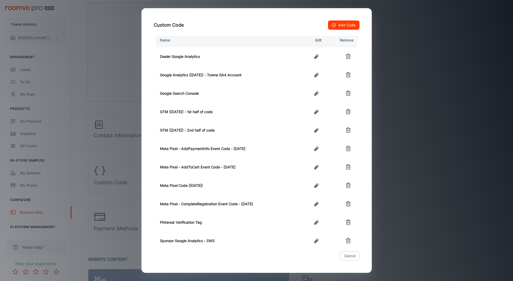
scroll to position [0, 0]
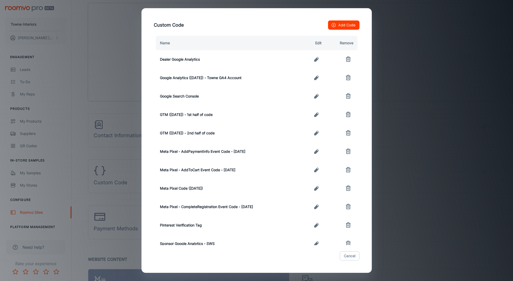
click at [352, 25] on button "Add Code" at bounding box center [343, 24] width 31 height 9
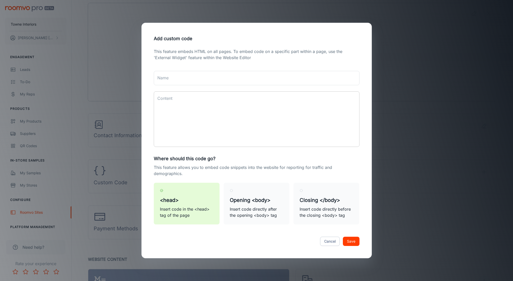
click at [237, 100] on textarea "Content" at bounding box center [256, 119] width 199 height 47
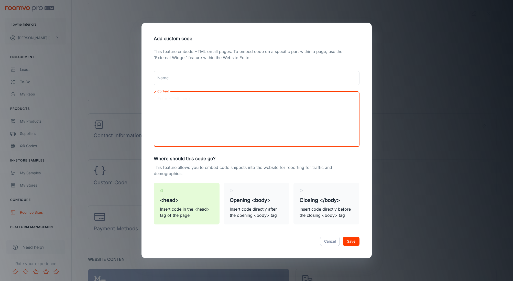
paste textarea "{ "data": [ { "event_name": "InitiateCheckout", "event_time": 1755031534, "acti…"
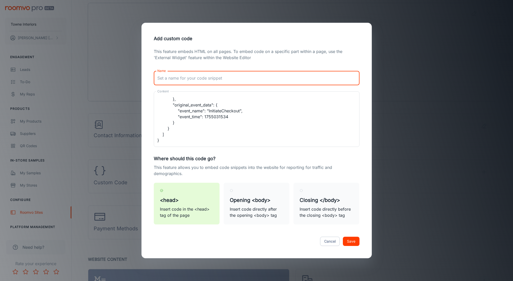
click at [212, 73] on input "Name" at bounding box center [257, 78] width 206 height 14
click at [210, 79] on input "Name" at bounding box center [257, 78] width 206 height 14
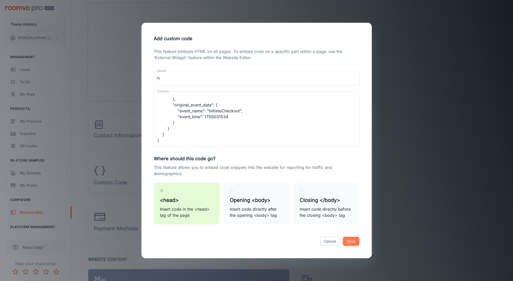
click at [351, 241] on button "Save" at bounding box center [351, 241] width 17 height 9
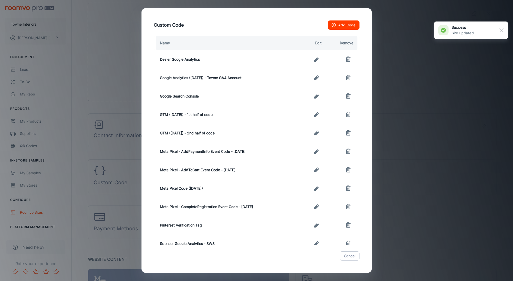
scroll to position [0, 0]
click at [314, 188] on icon "button" at bounding box center [316, 188] width 6 height 6
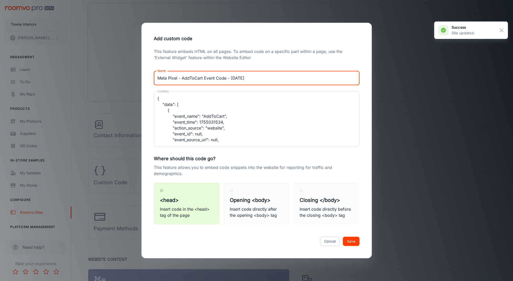
drag, startPoint x: 256, startPoint y: 81, endPoint x: 128, endPoint y: 73, distance: 128.4
click at [128, 73] on div "Add custom code This feature embeds HTML on all pages. To embed code on a speci…" at bounding box center [256, 140] width 513 height 281
click at [323, 242] on button "Cancel" at bounding box center [330, 241] width 20 height 9
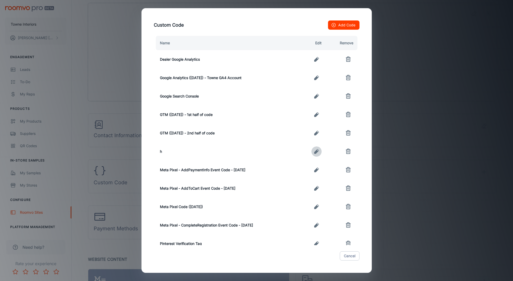
click at [316, 152] on icon "button" at bounding box center [316, 151] width 5 height 5
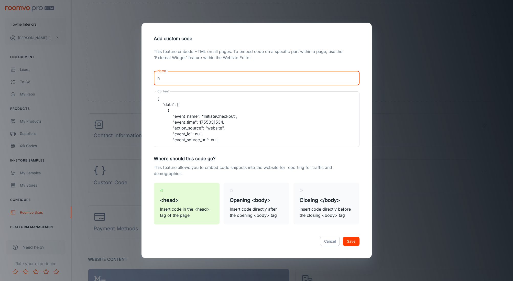
paste input "Meta Pixel - AddToCart Event Code - 8/12/25"
drag, startPoint x: 171, startPoint y: 82, endPoint x: 150, endPoint y: 79, distance: 20.8
click at [150, 79] on div "This feature embeds HTML on all pages. To embed code on a specific part within …" at bounding box center [257, 139] width 218 height 182
drag, startPoint x: 203, startPoint y: 77, endPoint x: 205, endPoint y: 80, distance: 3.2
click at [203, 77] on input "Meta Pixel - AddToCart Event Code - 8/12/25" at bounding box center [257, 78] width 206 height 14
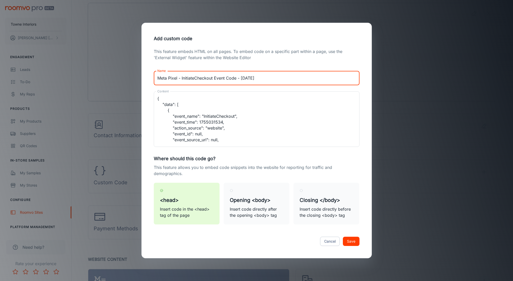
click at [352, 239] on button "Save" at bounding box center [351, 241] width 17 height 9
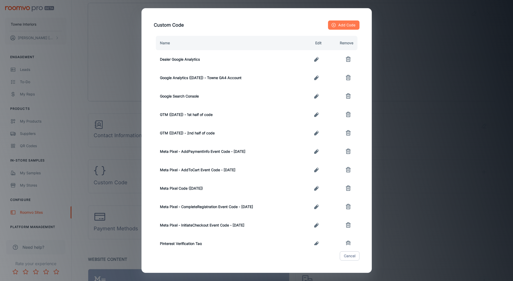
click at [337, 28] on button "Add Code" at bounding box center [343, 24] width 31 height 9
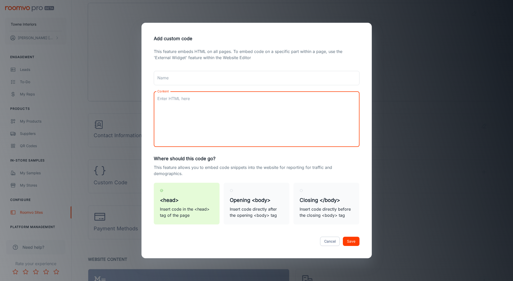
click at [216, 106] on textarea "Content" at bounding box center [256, 119] width 199 height 47
paste textarea "{ "data": [ { "event_name": "Purchase", "event_time": 1755031534, "action_sourc…"
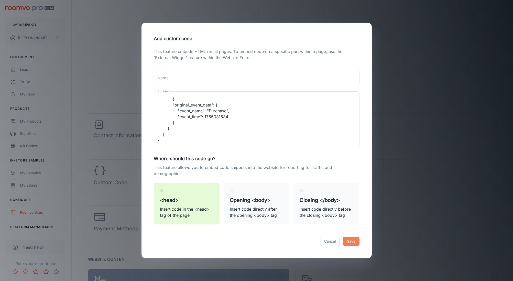
click at [352, 240] on button "Save" at bounding box center [351, 241] width 17 height 9
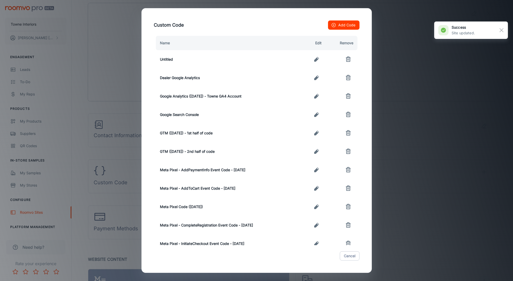
click at [317, 169] on icon "button" at bounding box center [316, 170] width 5 height 5
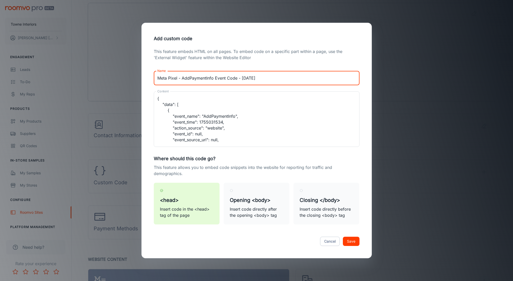
drag, startPoint x: 259, startPoint y: 77, endPoint x: 112, endPoint y: 71, distance: 147.2
click at [112, 71] on div "Add custom code This feature embeds HTML on all pages. To embed code on a speci…" at bounding box center [256, 140] width 513 height 281
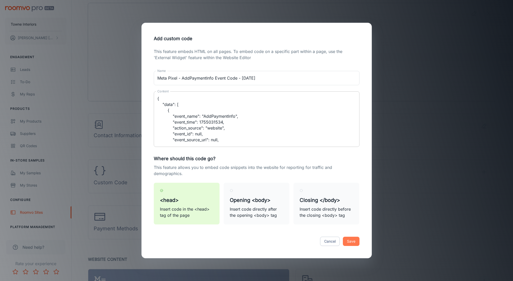
drag, startPoint x: 351, startPoint y: 242, endPoint x: 314, endPoint y: 111, distance: 135.5
click at [351, 242] on button "Save" at bounding box center [351, 241] width 17 height 9
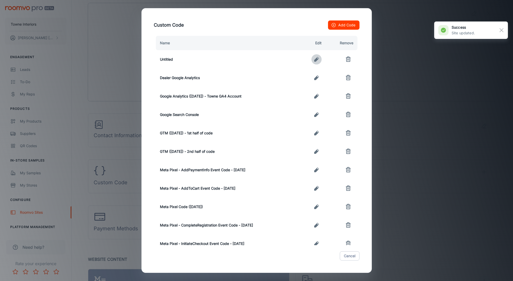
click at [316, 58] on icon "button" at bounding box center [316, 59] width 6 height 6
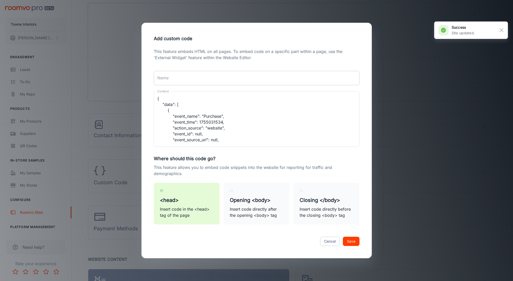
click at [190, 76] on input "Name" at bounding box center [257, 78] width 206 height 14
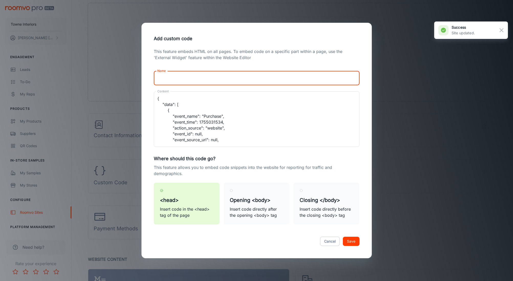
paste input "Meta Pixel - AddPaymentInfo Event Code - 8/12/25"
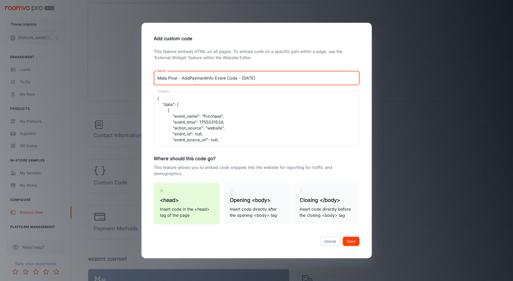
drag, startPoint x: 214, startPoint y: 78, endPoint x: 181, endPoint y: 78, distance: 33.3
click at [181, 78] on input "Meta Pixel - AddPaymentInfo Event Code - 8/12/25" at bounding box center [257, 78] width 206 height 14
click at [354, 240] on button "Save" at bounding box center [351, 241] width 17 height 9
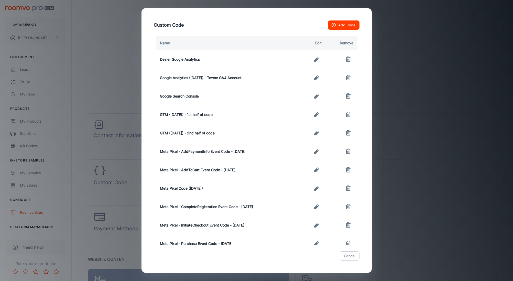
click at [340, 26] on button "Add Code" at bounding box center [343, 24] width 31 height 9
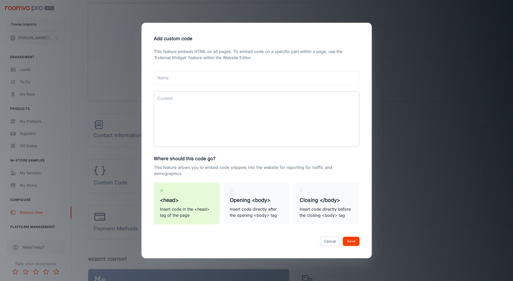
click at [195, 111] on textarea "Content" at bounding box center [256, 119] width 199 height 47
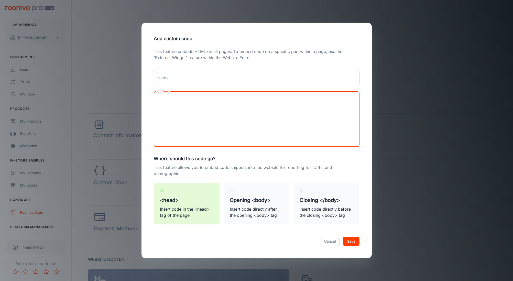
paste textarea "{ "data": [ { "event_name": "Search", "event_time": 1755031534, "action_source"…"
click at [354, 241] on button "Save" at bounding box center [351, 241] width 17 height 9
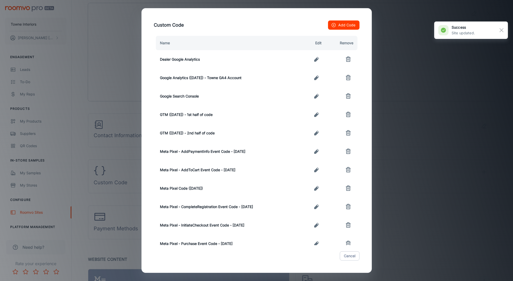
scroll to position [0, 0]
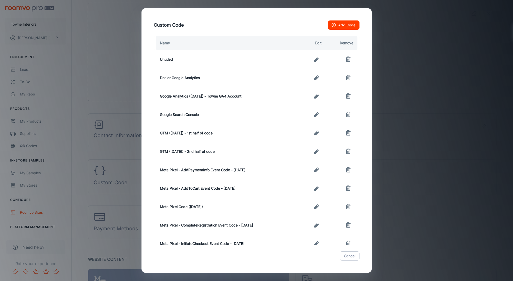
click at [317, 169] on icon "button" at bounding box center [316, 170] width 5 height 5
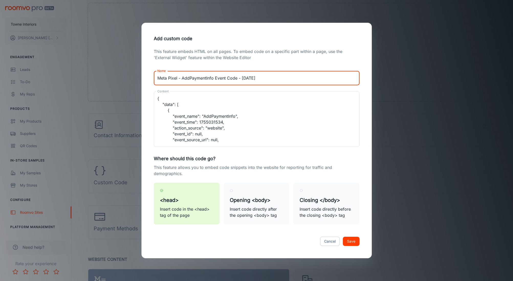
drag, startPoint x: 261, startPoint y: 79, endPoint x: 148, endPoint y: 80, distance: 113.3
click at [148, 80] on div "This feature embeds HTML on all pages. To embed code on a specific part within …" at bounding box center [257, 139] width 218 height 182
click at [336, 241] on button "Cancel" at bounding box center [330, 241] width 20 height 9
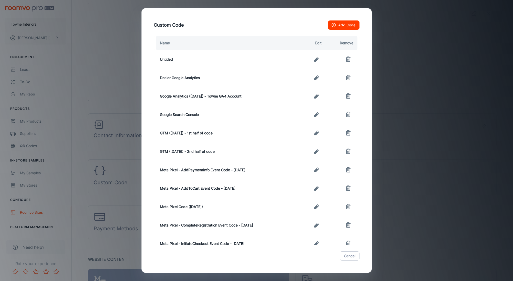
click at [318, 59] on icon "button" at bounding box center [316, 59] width 6 height 6
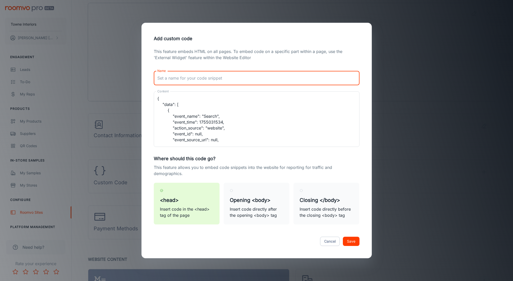
click at [208, 82] on input "Name" at bounding box center [257, 78] width 206 height 14
paste input "Meta Pixel - AddPaymentInfo Event Code - 8/12/25"
drag, startPoint x: 213, startPoint y: 78, endPoint x: 182, endPoint y: 79, distance: 31.5
click at [182, 79] on input "Meta Pixel - AddPaymentInfo Event Code - 8/12/25" at bounding box center [257, 78] width 206 height 14
click at [352, 239] on button "Save" at bounding box center [351, 241] width 17 height 9
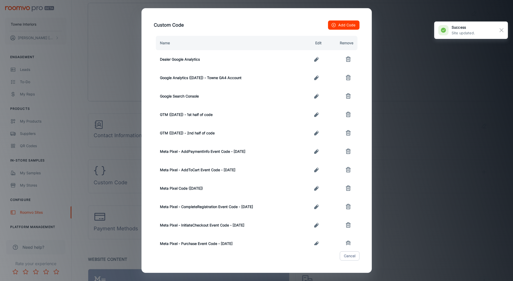
click at [344, 26] on button "Add Code" at bounding box center [343, 24] width 31 height 9
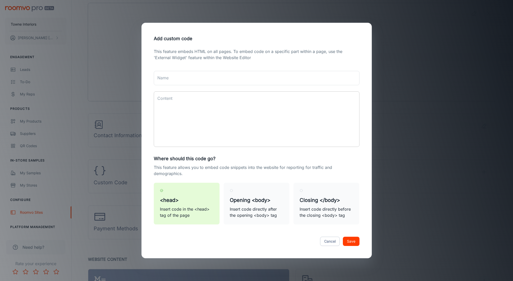
click at [201, 97] on textarea "Content" at bounding box center [256, 119] width 199 height 47
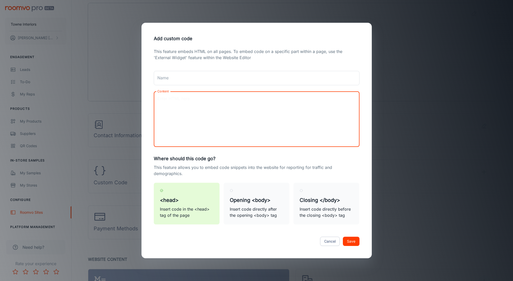
paste textarea "{ "data": [ { "event_name": "ViewContent", "event_time": 1755031534, "action_so…"
click at [352, 242] on button "Save" at bounding box center [351, 241] width 17 height 9
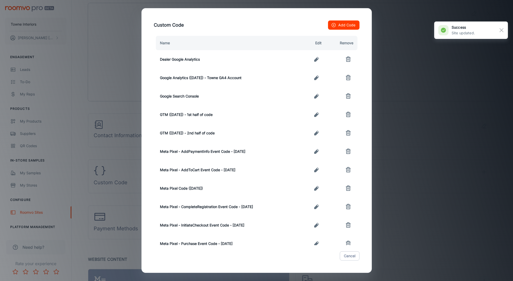
scroll to position [0, 0]
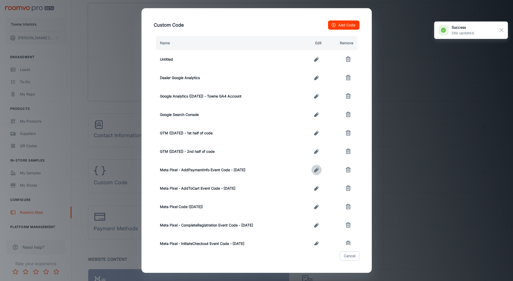
click at [315, 171] on icon "button" at bounding box center [316, 170] width 5 height 5
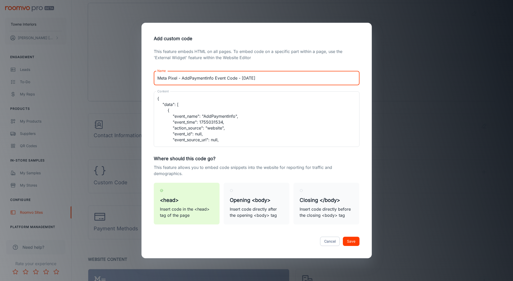
drag, startPoint x: 277, startPoint y: 77, endPoint x: 141, endPoint y: 77, distance: 135.9
click at [141, 77] on div "Add custom code This feature embeds HTML on all pages. To embed code on a speci…" at bounding box center [256, 140] width 230 height 235
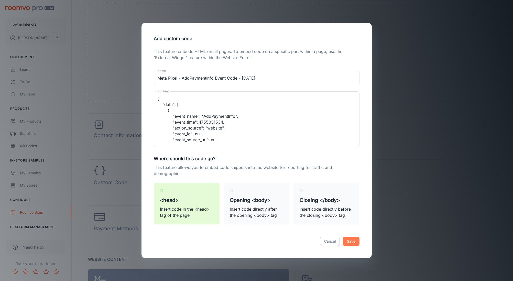
click at [348, 244] on button "Save" at bounding box center [351, 241] width 17 height 9
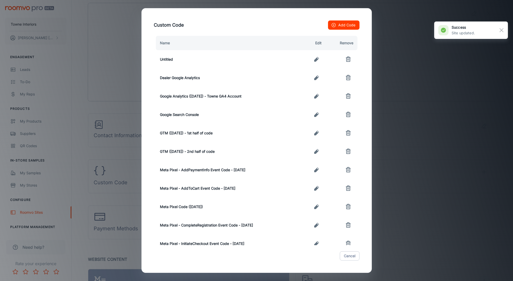
click at [313, 58] on button "button" at bounding box center [316, 59] width 10 height 10
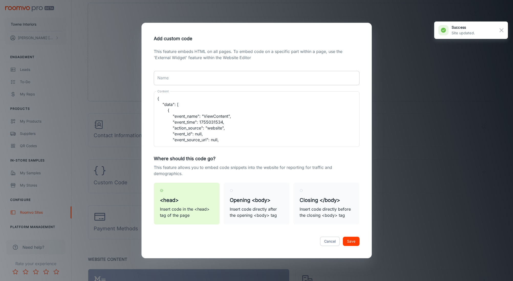
click at [165, 81] on input "Name" at bounding box center [257, 78] width 206 height 14
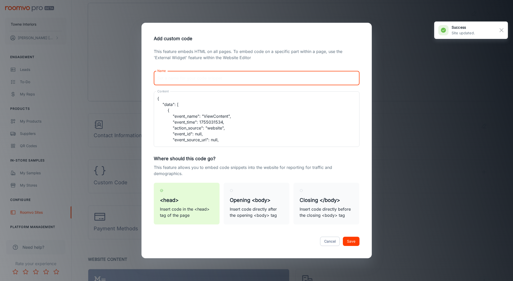
paste input "Meta Pixel - AddPaymentInfo Event Code - 8/12/25"
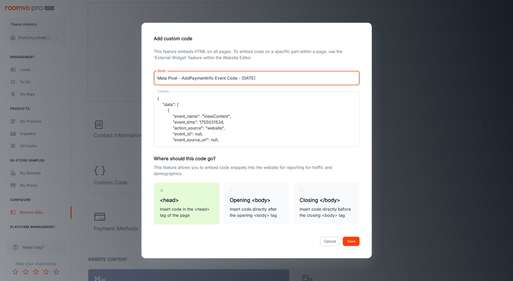
drag, startPoint x: 213, startPoint y: 77, endPoint x: 198, endPoint y: 86, distance: 18.3
click at [182, 77] on input "Meta Pixel - AddPaymentInfo Event Code - 8/12/25" at bounding box center [257, 78] width 206 height 14
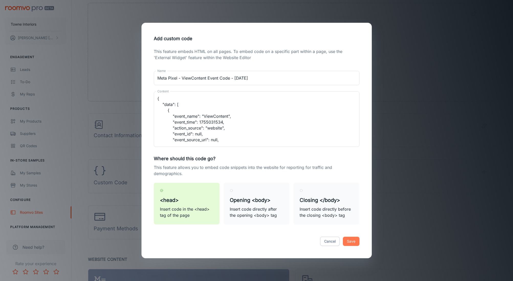
click at [351, 242] on button "Save" at bounding box center [351, 241] width 17 height 9
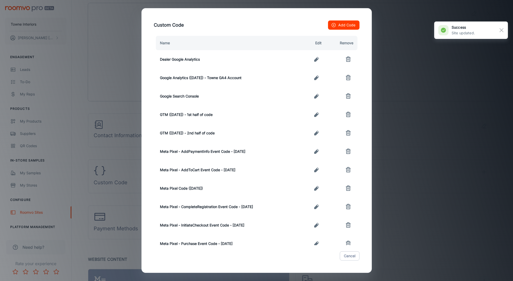
click at [444, 92] on div "Custom Code Add Code Name Edit Remove Dealer Google Analytics Google Analytics …" at bounding box center [256, 140] width 513 height 281
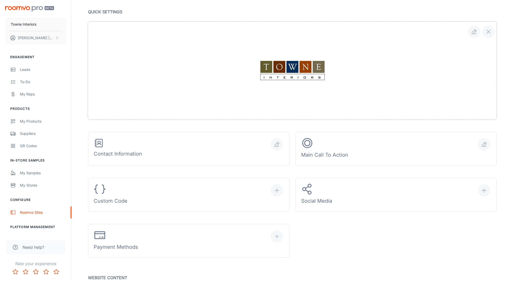
scroll to position [90, 0]
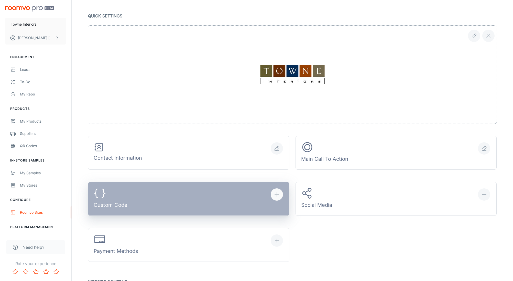
click at [248, 192] on button "Custom Code" at bounding box center [188, 199] width 201 height 34
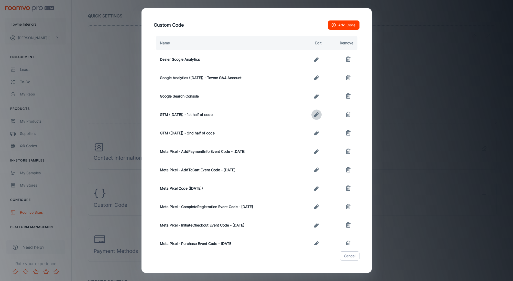
click at [320, 115] on icon "button" at bounding box center [316, 115] width 6 height 6
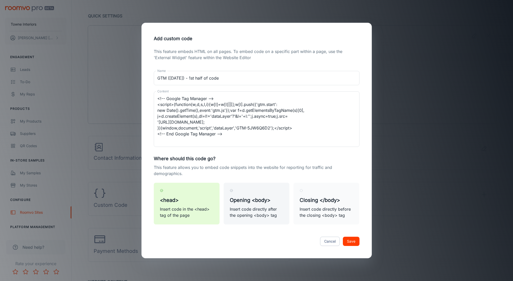
click at [245, 215] on p "Insert code directly after the opening <body> tag" at bounding box center [256, 212] width 53 height 12
click at [233, 192] on input "Opening <body> Insert code directly after the opening <body> tag" at bounding box center [231, 190] width 3 height 3
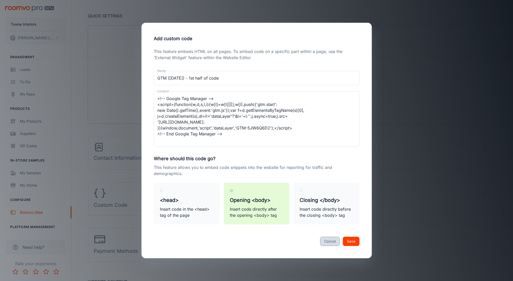
click at [327, 241] on button "Cancel" at bounding box center [330, 241] width 20 height 9
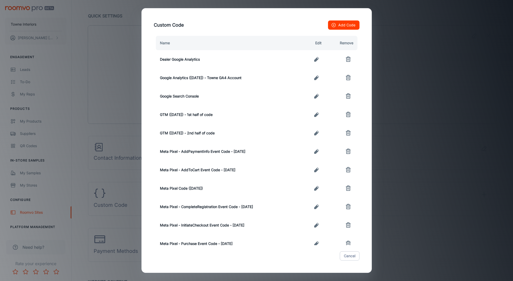
scroll to position [0, 0]
click at [320, 114] on icon "button" at bounding box center [316, 114] width 6 height 6
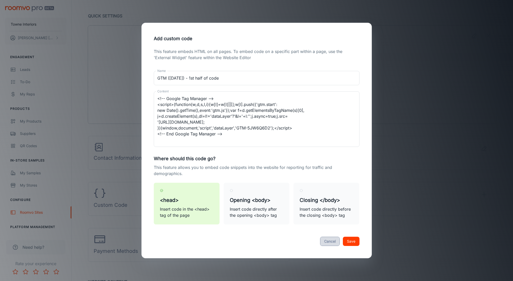
click at [321, 242] on button "Cancel" at bounding box center [330, 241] width 20 height 9
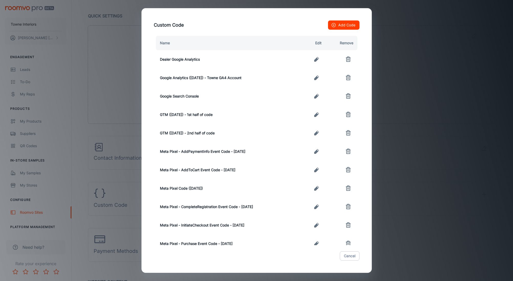
scroll to position [2, 0]
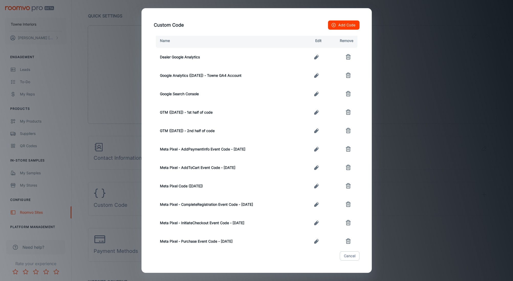
click at [317, 132] on icon "button" at bounding box center [316, 130] width 5 height 5
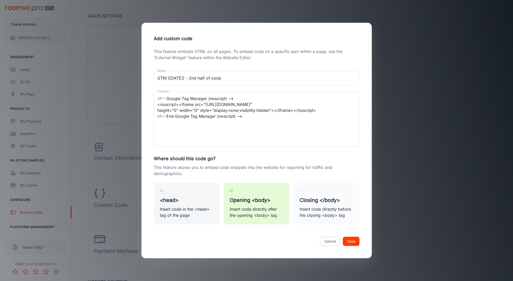
drag, startPoint x: 157, startPoint y: 192, endPoint x: 192, endPoint y: 205, distance: 37.3
click at [157, 192] on label "<head> Insert code in the <head> tag of the page" at bounding box center [187, 204] width 66 height 42
click at [160, 192] on input "<head> Insert code in the <head> tag of the page" at bounding box center [161, 190] width 3 height 3
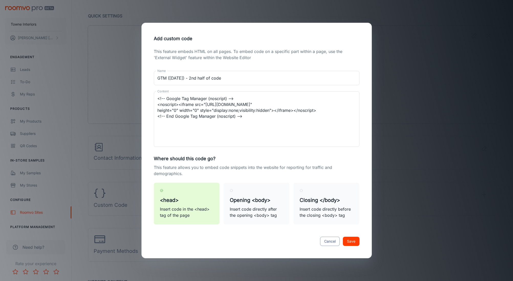
click at [326, 239] on button "Cancel" at bounding box center [330, 241] width 20 height 9
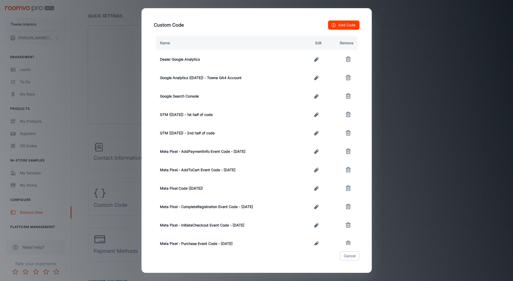
click at [319, 152] on icon "button" at bounding box center [316, 151] width 6 height 6
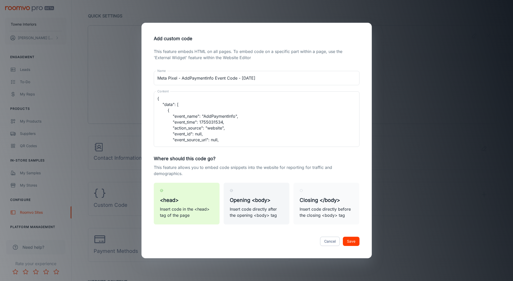
click at [262, 203] on h5 "Opening <body>" at bounding box center [256, 200] width 53 height 8
click at [233, 192] on input "Opening <body> Insert code directly after the opening <body> tag" at bounding box center [231, 190] width 3 height 3
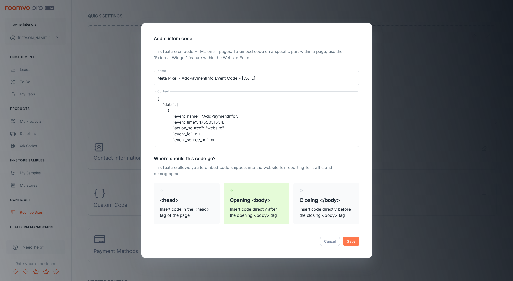
click at [351, 243] on button "Save" at bounding box center [351, 241] width 17 height 9
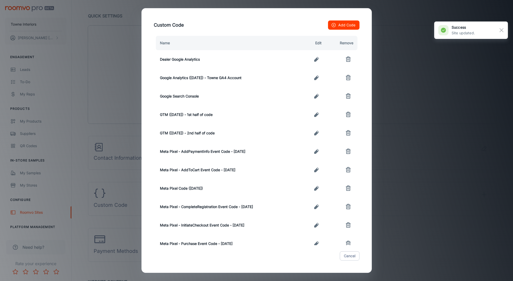
click at [319, 152] on icon "button" at bounding box center [316, 151] width 6 height 6
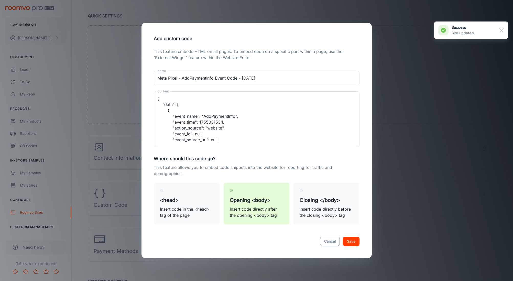
click at [327, 244] on button "Cancel" at bounding box center [330, 241] width 20 height 9
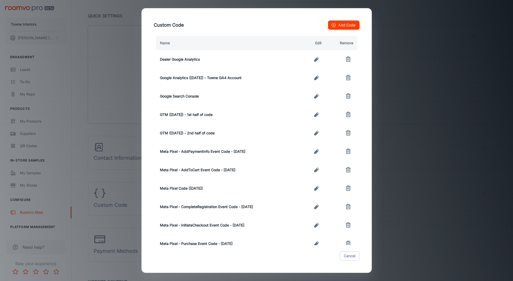
click at [318, 171] on icon "button" at bounding box center [316, 170] width 6 height 6
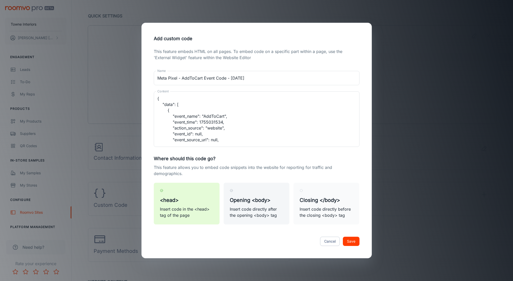
click at [265, 210] on p "Insert code directly after the opening <body> tag" at bounding box center [256, 212] width 53 height 12
click at [233, 192] on input "Opening <body> Insert code directly after the opening <body> tag" at bounding box center [231, 190] width 3 height 3
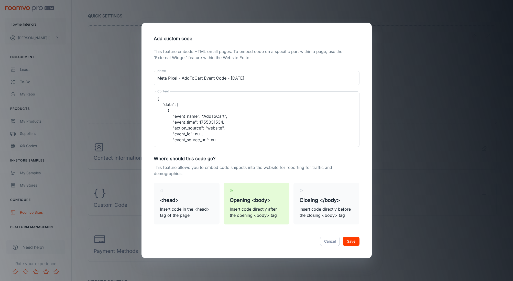
click at [353, 243] on button "Save" at bounding box center [351, 241] width 17 height 9
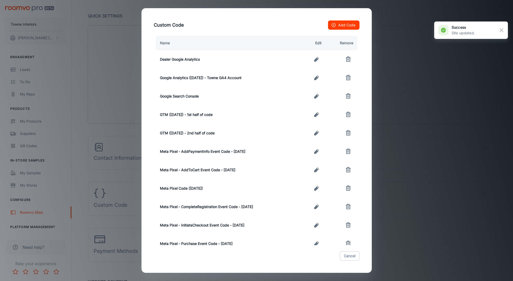
click at [313, 203] on button "button" at bounding box center [316, 207] width 10 height 10
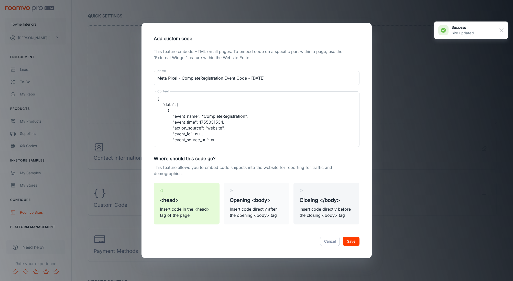
drag, startPoint x: 266, startPoint y: 204, endPoint x: 323, endPoint y: 224, distance: 60.1
click at [267, 205] on label "Opening <body> Insert code directly after the opening <body> tag" at bounding box center [257, 204] width 66 height 42
click at [233, 192] on input "Opening <body> Insert code directly after the opening <body> tag" at bounding box center [231, 190] width 3 height 3
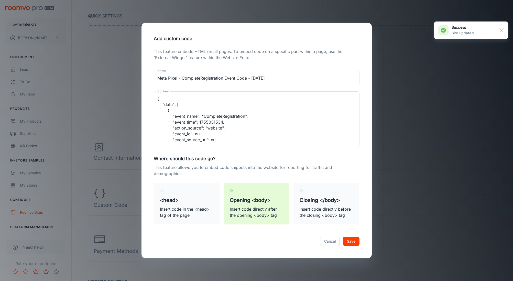
drag, startPoint x: 358, startPoint y: 241, endPoint x: 356, endPoint y: 237, distance: 4.2
click at [358, 241] on button "Save" at bounding box center [351, 241] width 17 height 9
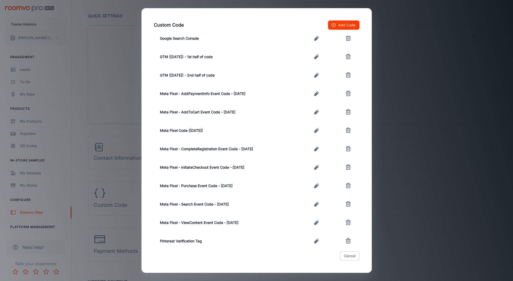
scroll to position [21, 0]
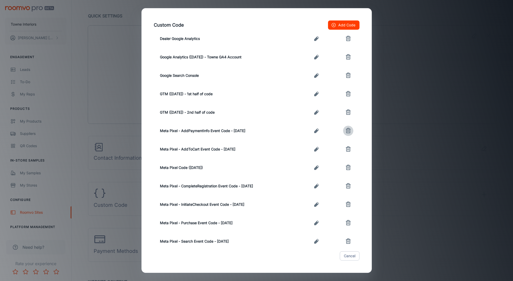
click at [349, 133] on icon "button" at bounding box center [348, 131] width 6 height 6
click at [349, 134] on icon "button" at bounding box center [348, 131] width 6 height 6
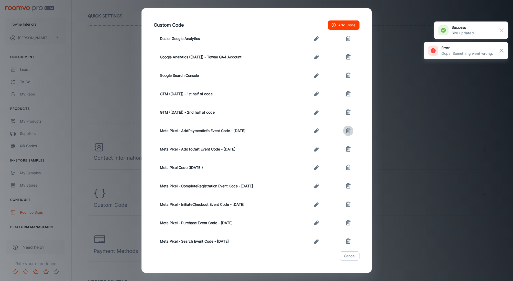
click at [349, 131] on icon "button" at bounding box center [348, 131] width 6 height 6
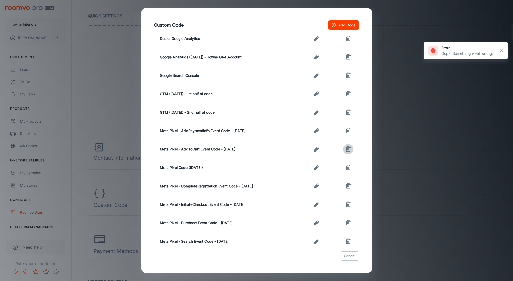
click at [347, 149] on icon "button" at bounding box center [348, 149] width 6 height 6
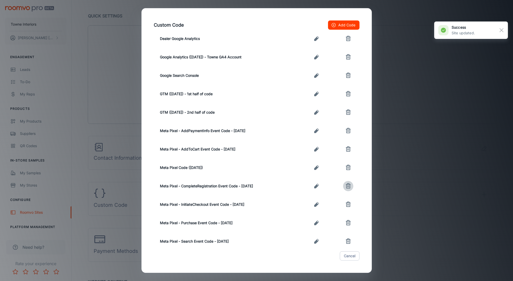
click at [352, 187] on button "button" at bounding box center [348, 186] width 10 height 10
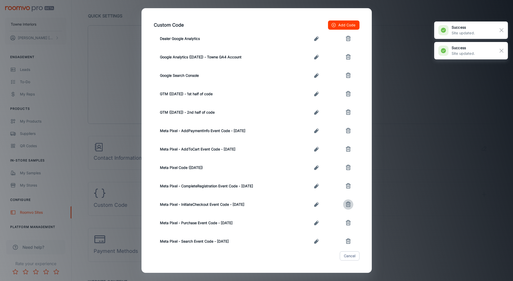
click at [348, 202] on icon "button" at bounding box center [348, 204] width 6 height 6
drag, startPoint x: 347, startPoint y: 224, endPoint x: 347, endPoint y: 233, distance: 9.5
click at [347, 224] on icon "button" at bounding box center [348, 223] width 6 height 6
click at [349, 242] on icon "button" at bounding box center [348, 241] width 6 height 6
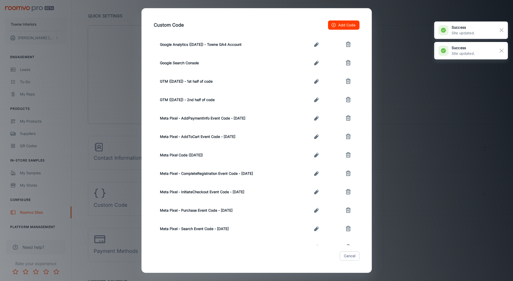
scroll to position [0, 0]
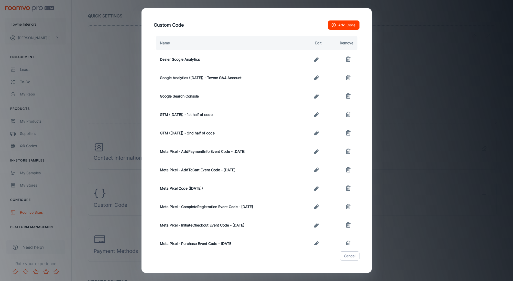
click at [394, 59] on div "Custom Code Add Code Name Edit Remove Dealer Google Analytics Google Analytics …" at bounding box center [256, 140] width 513 height 281
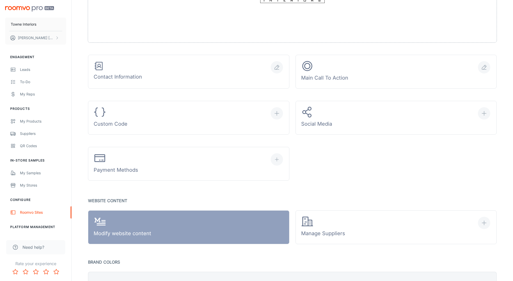
scroll to position [224, 0]
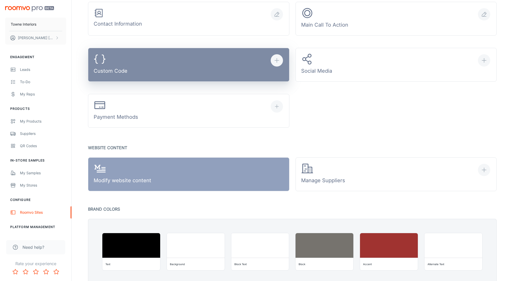
click at [152, 65] on button "Custom Code" at bounding box center [188, 65] width 201 height 34
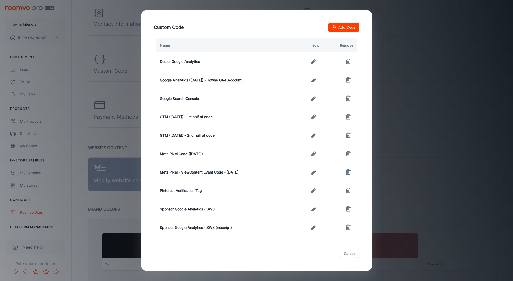
click at [345, 172] on icon "button" at bounding box center [348, 172] width 6 height 6
drag, startPoint x: 350, startPoint y: 252, endPoint x: 353, endPoint y: 246, distance: 6.9
click at [350, 252] on button "Cancel" at bounding box center [350, 253] width 20 height 9
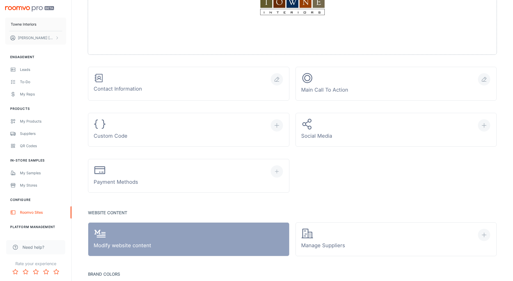
scroll to position [102, 0]
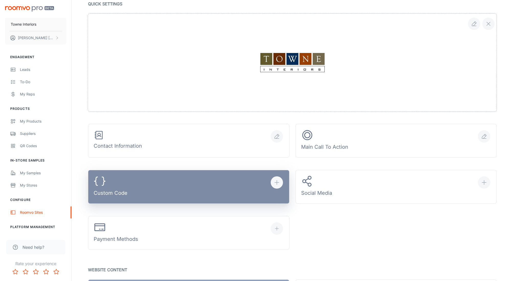
click at [210, 196] on button "Custom Code" at bounding box center [188, 187] width 201 height 34
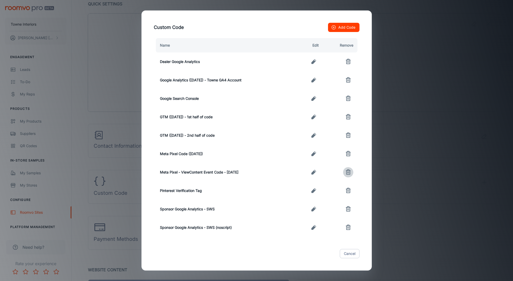
click at [350, 173] on icon "button" at bounding box center [348, 172] width 6 height 6
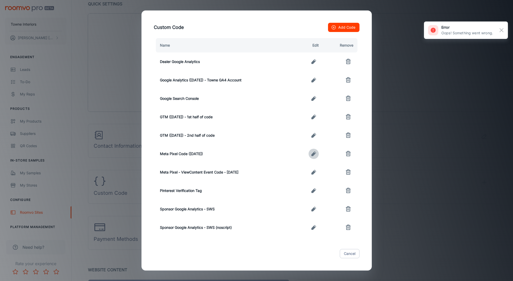
click at [314, 157] on icon "button" at bounding box center [314, 154] width 6 height 6
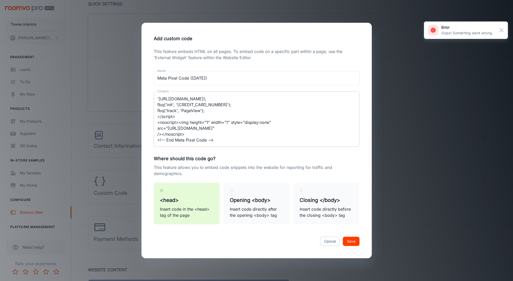
scroll to position [53, 0]
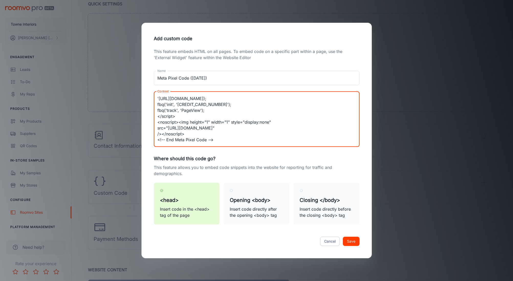
click at [218, 110] on textarea "<!-- Meta Pixel Code --> <script> !function(f,b,e,v,n,t,s) {if(f.fbq)return;n=f…" at bounding box center [256, 119] width 199 height 47
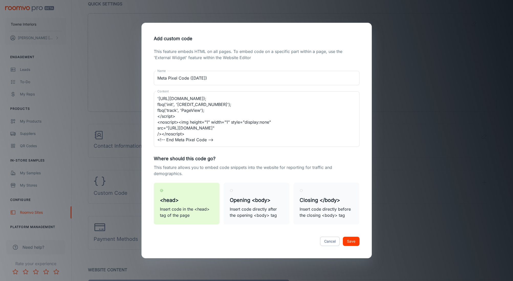
type textarea "<!-- Meta Pixel Code --> <script> !function(f,b,e,v,n,t,s) {if(f.fbq)return;n=f…"
